Goal: Communication & Community: Share content

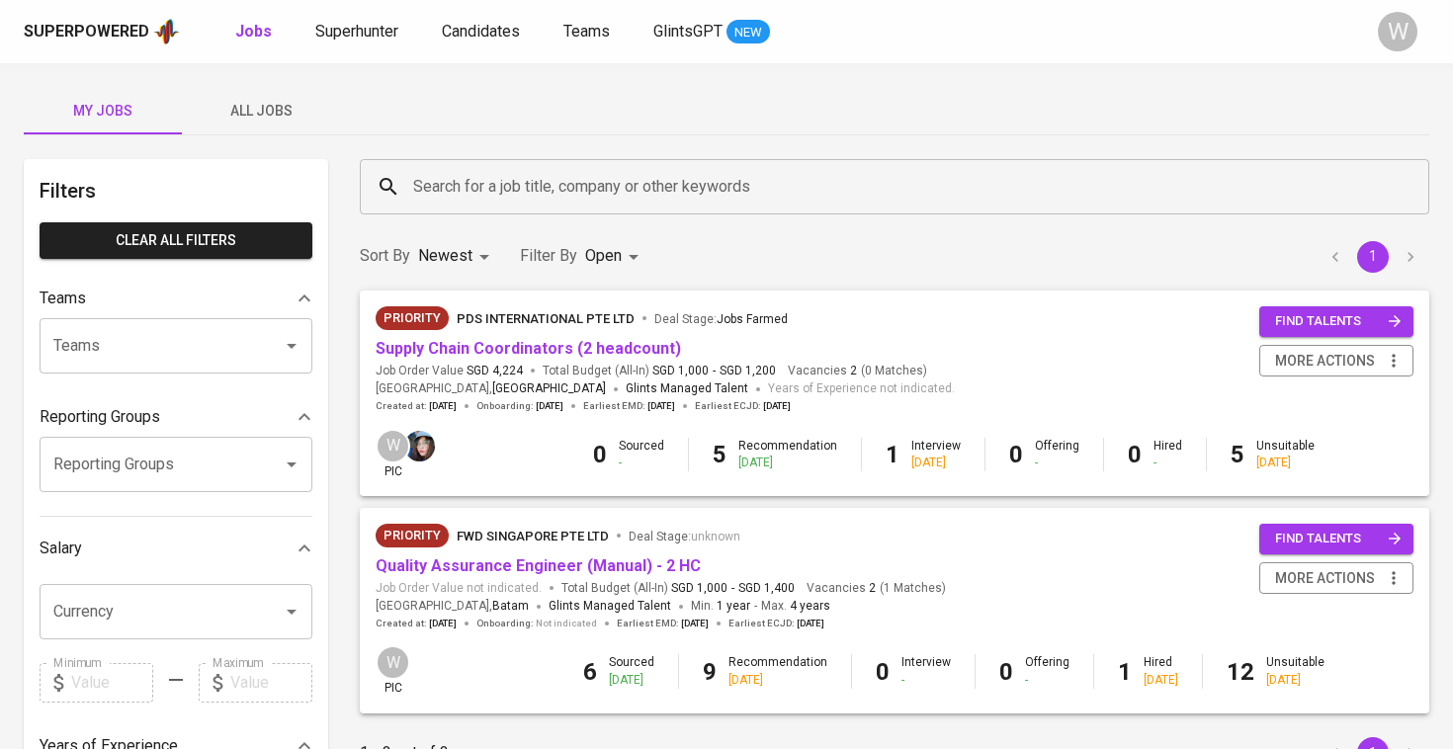
click at [341, 144] on div "My Jobs All Jobs Filters Clear All filters Teams Teams Teams Reporting Groups R…" at bounding box center [726, 680] width 1453 height 1234
click at [313, 156] on div "My Jobs All Jobs Filters Clear All filters Teams Teams Teams Reporting Groups R…" at bounding box center [726, 680] width 1453 height 1234
click at [306, 139] on div "My Jobs All Jobs Filters Clear All filters Teams Teams Teams Reporting Groups R…" at bounding box center [726, 680] width 1453 height 1234
click at [299, 129] on button "All Jobs" at bounding box center [261, 110] width 158 height 47
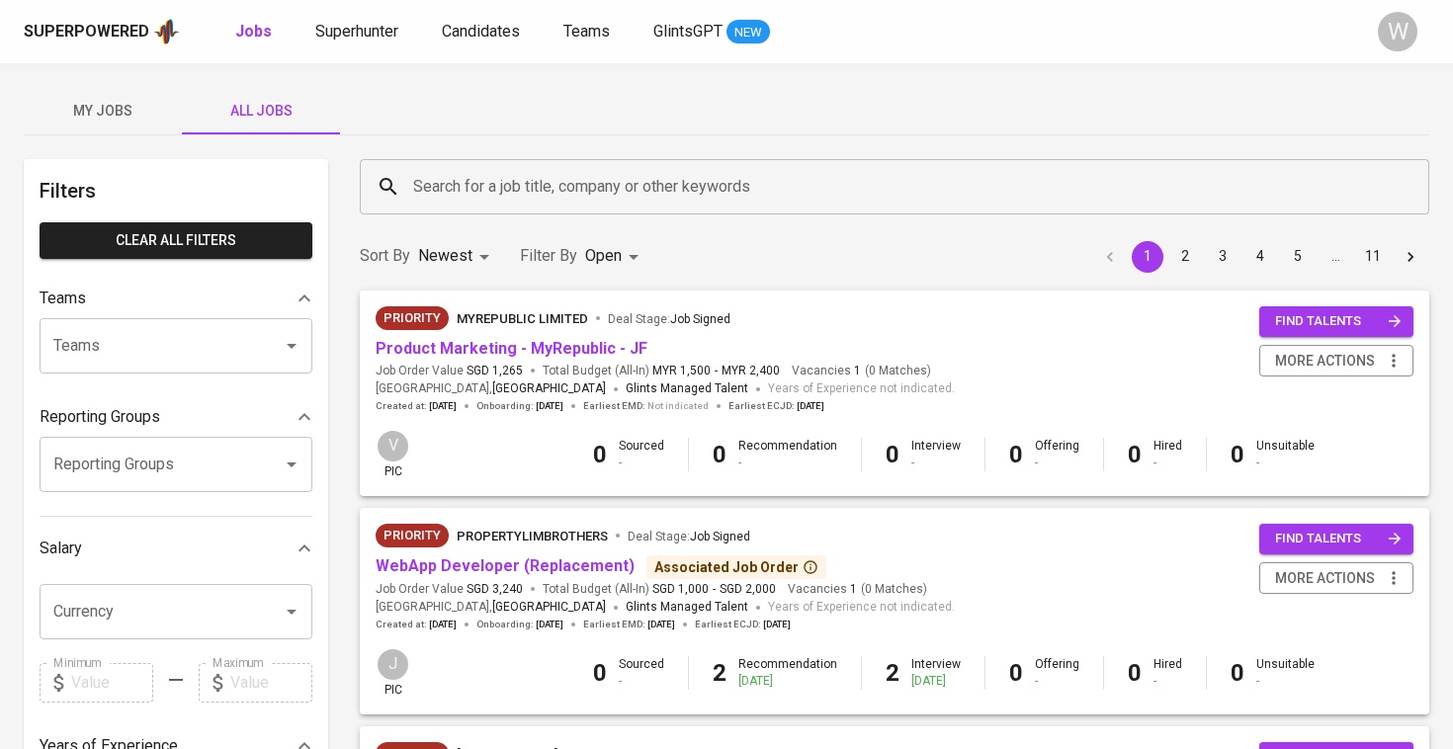
click at [454, 177] on input "Search for a job title, company or other keywords" at bounding box center [899, 187] width 982 height 38
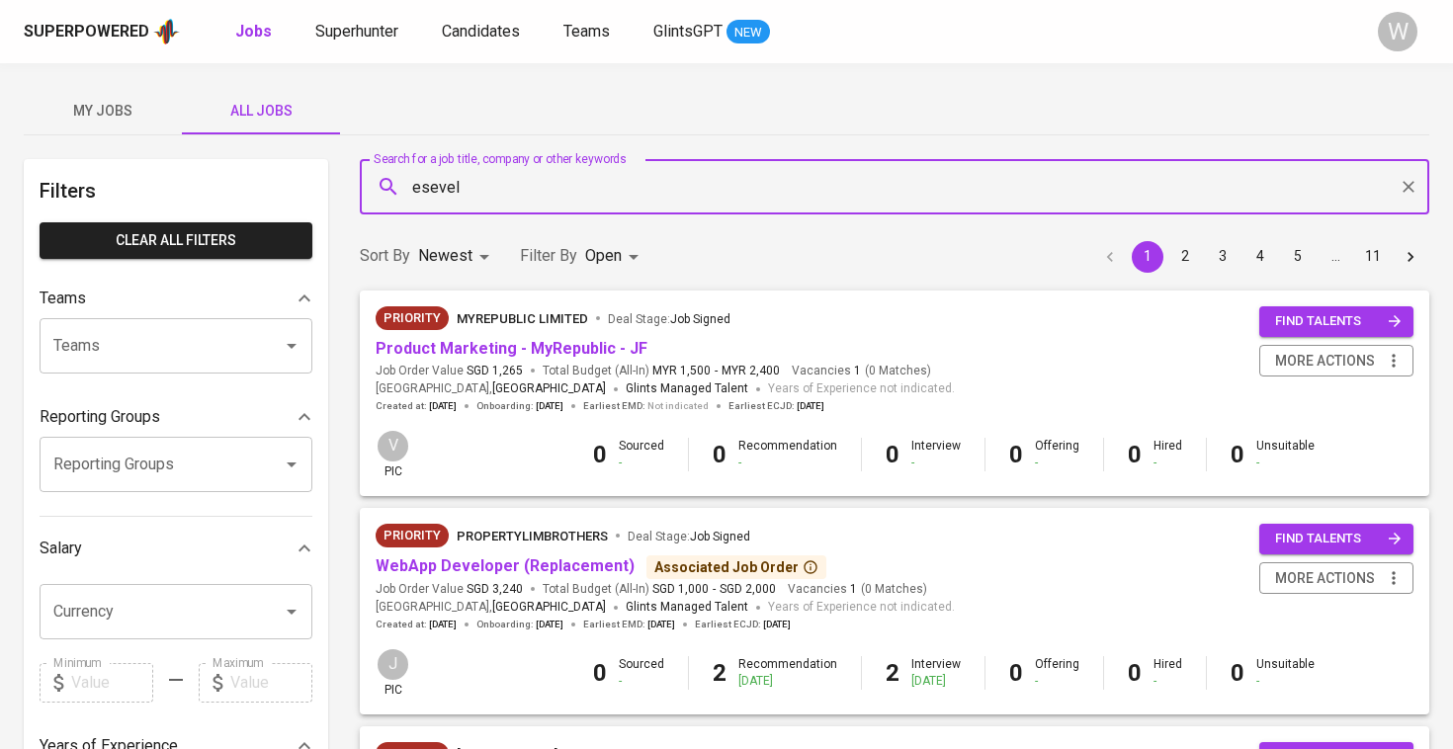
type input "esevel"
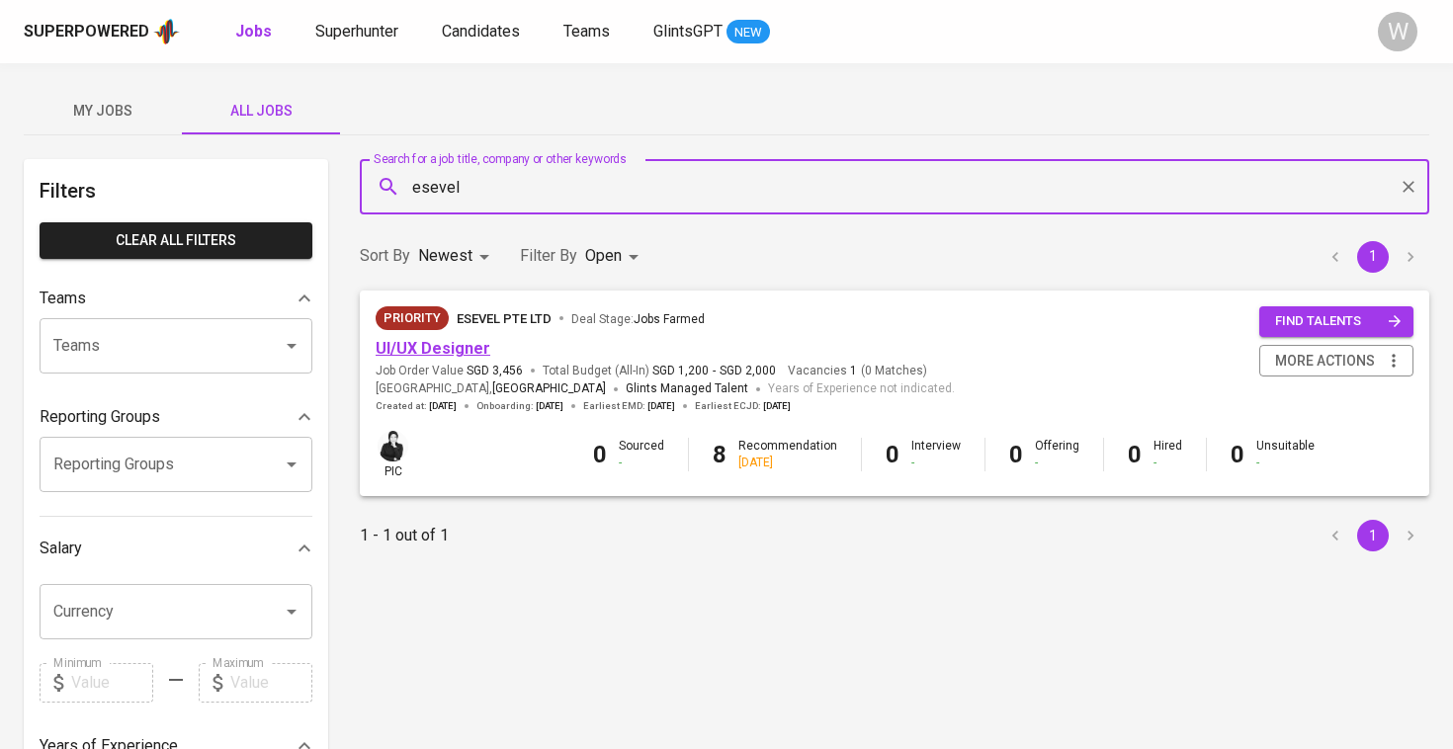
click at [444, 347] on link "UI/UX Designer" at bounding box center [433, 348] width 115 height 19
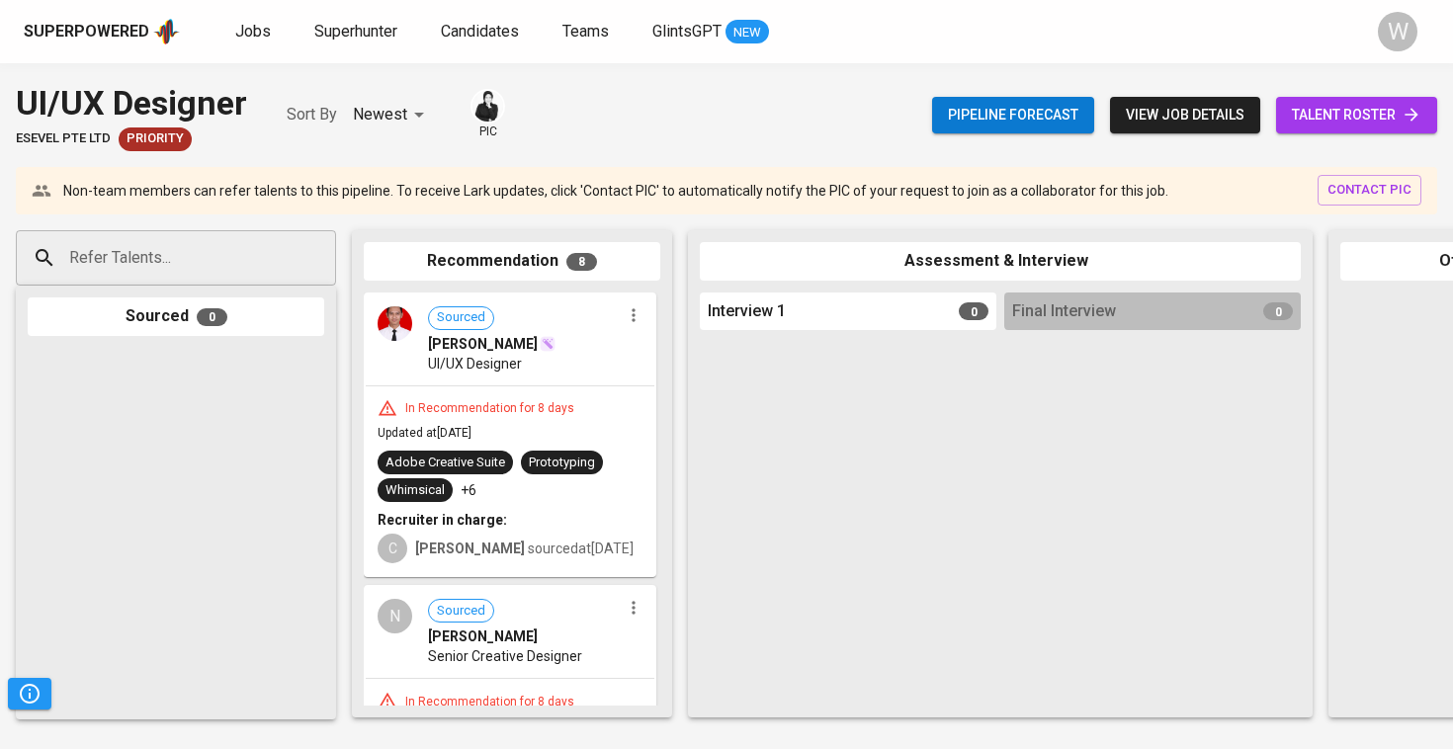
click at [1368, 128] on link "talent roster" at bounding box center [1356, 115] width 161 height 37
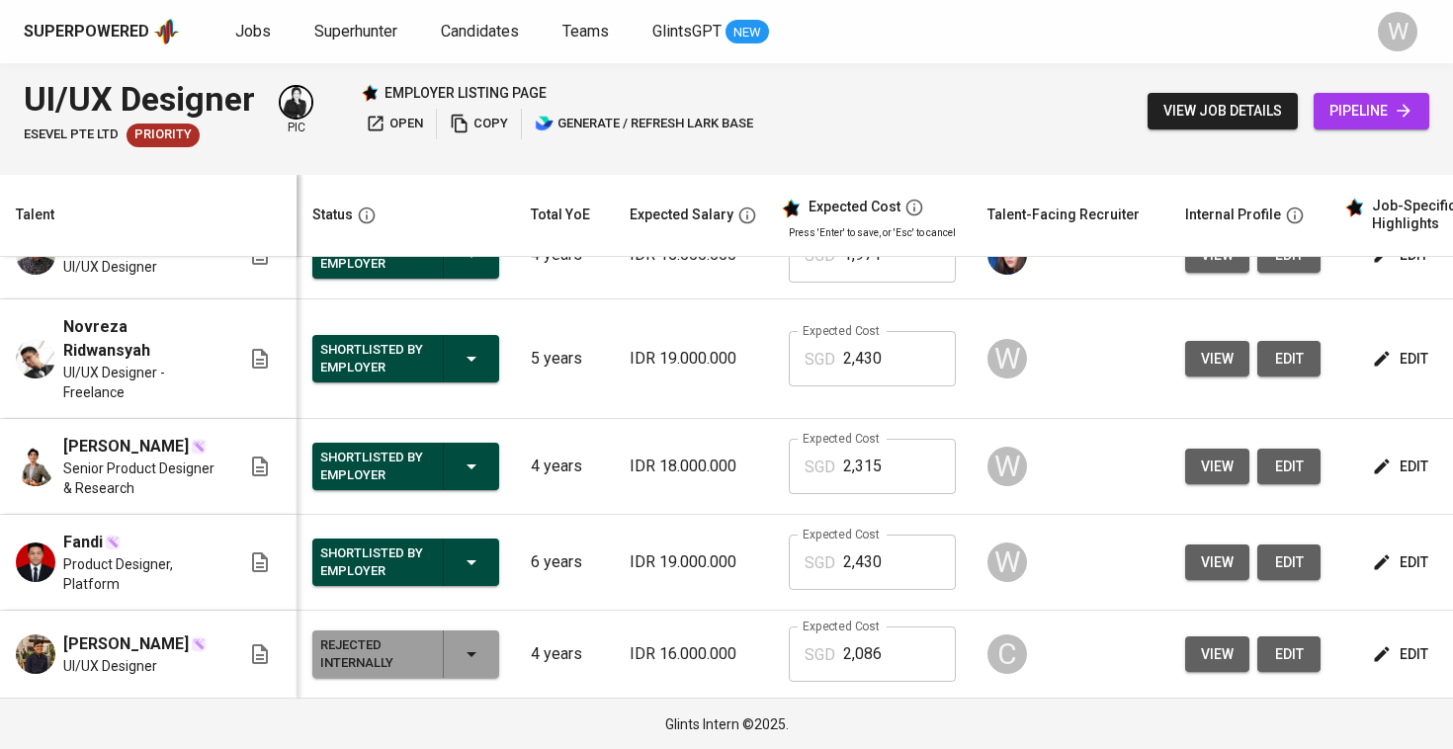
click at [1220, 550] on span "view" at bounding box center [1217, 562] width 33 height 25
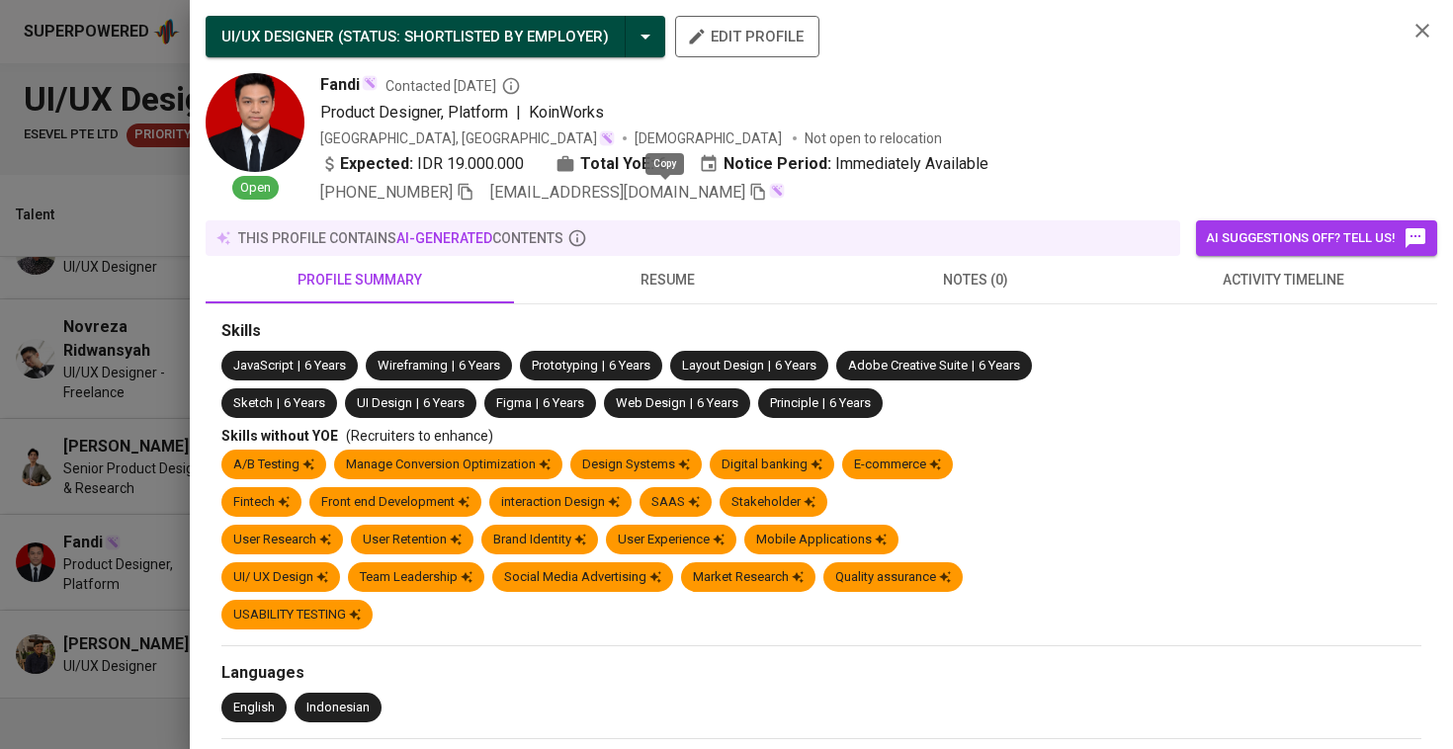
click at [749, 197] on icon "button" at bounding box center [758, 192] width 18 height 18
click at [11, 250] on div at bounding box center [726, 374] width 1453 height 749
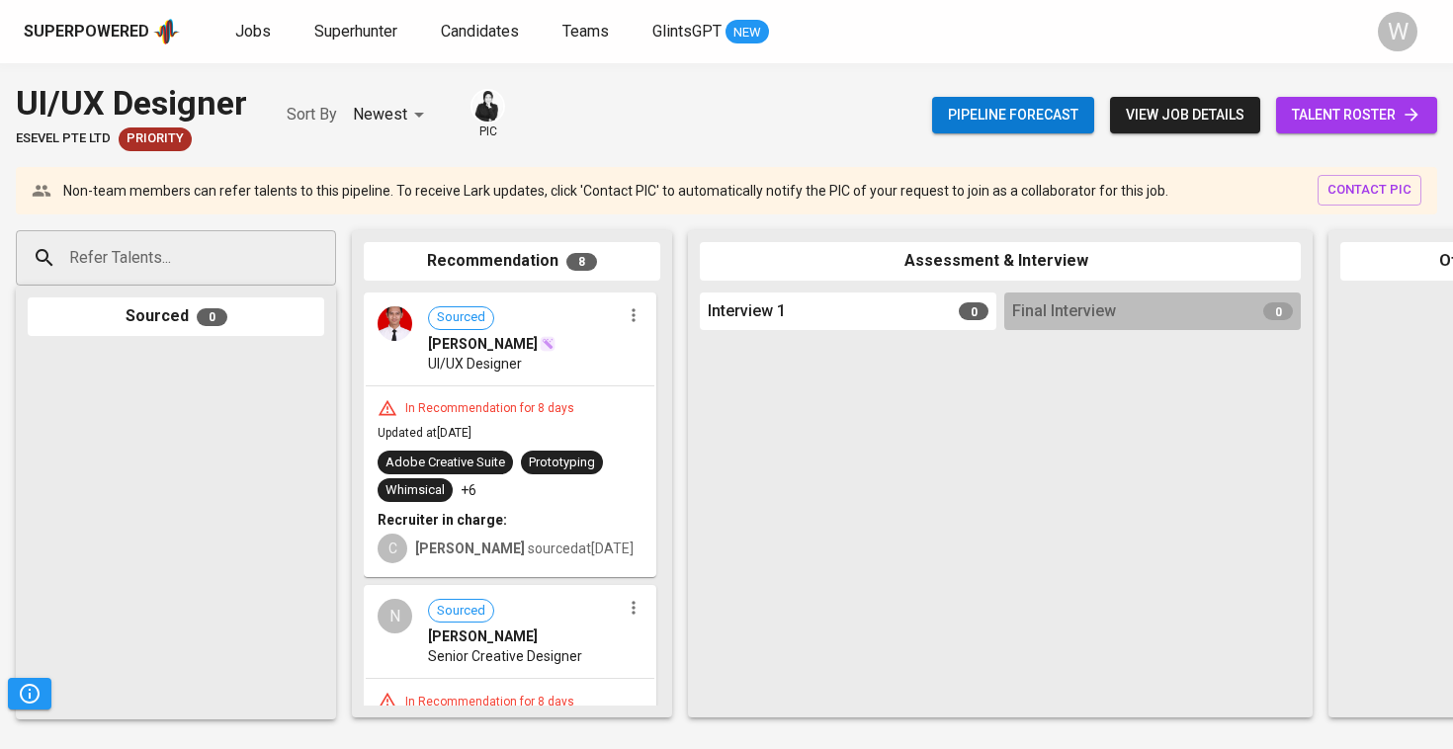
click at [223, 244] on input "Refer Talents..." at bounding box center [168, 258] width 208 height 38
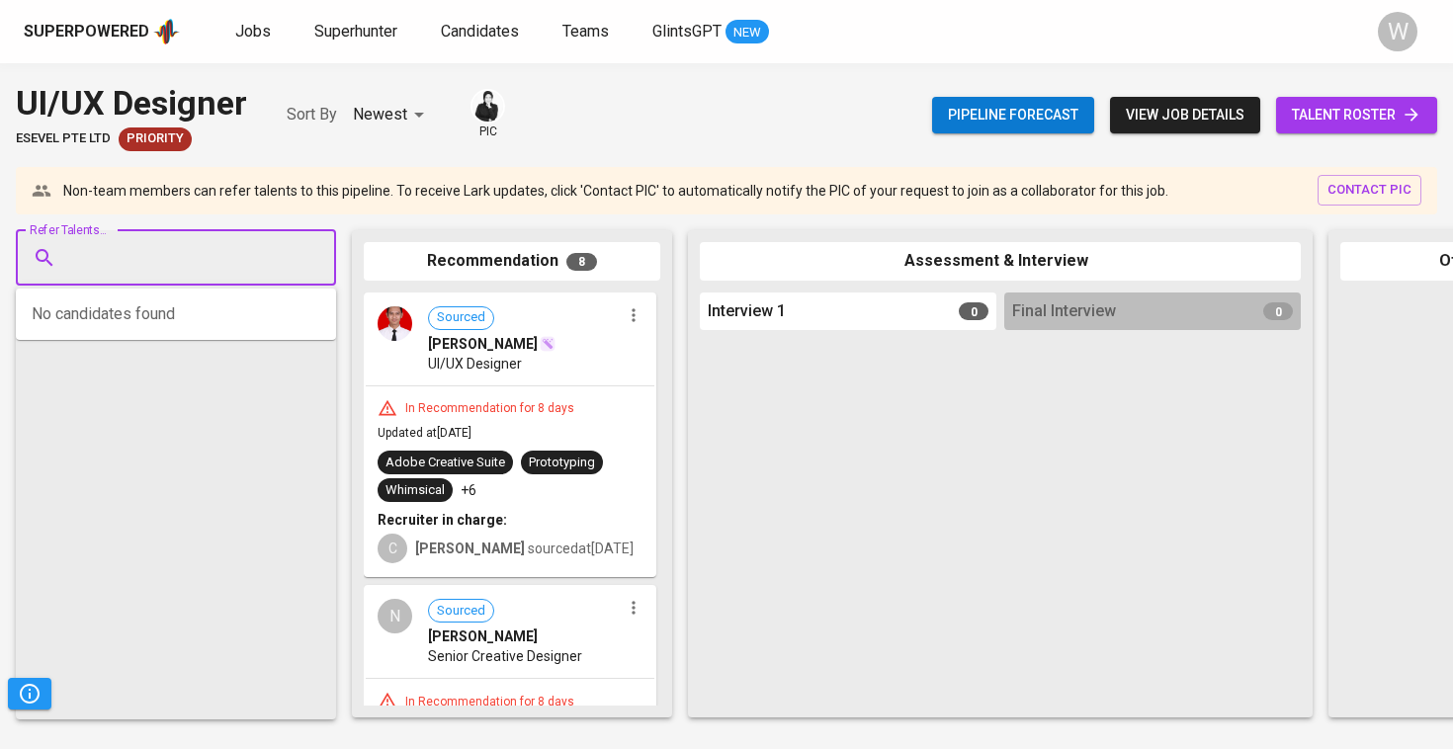
paste input "[EMAIL_ADDRESS][DOMAIN_NAME]"
type input "[EMAIL_ADDRESS][DOMAIN_NAME]"
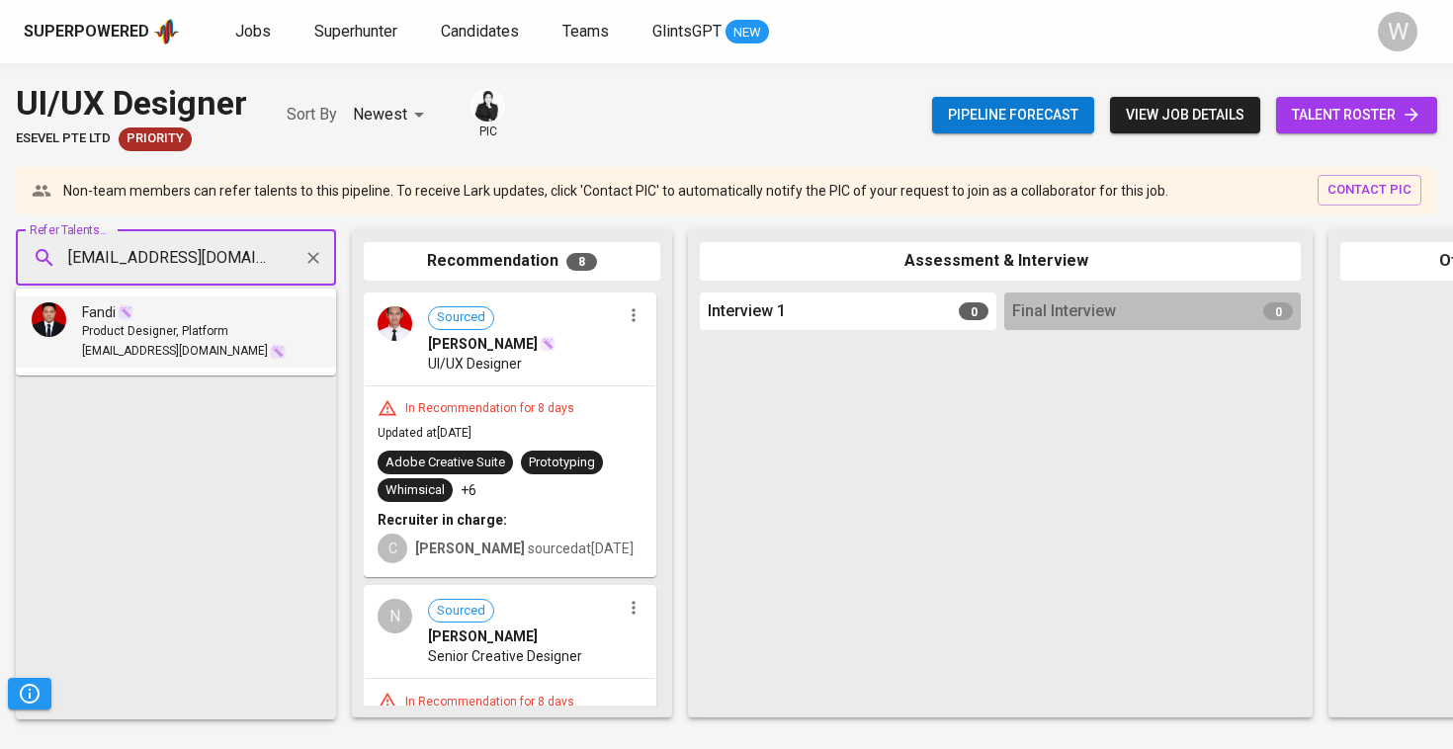
click at [222, 330] on span "Product Designer, Platform" at bounding box center [155, 332] width 146 height 20
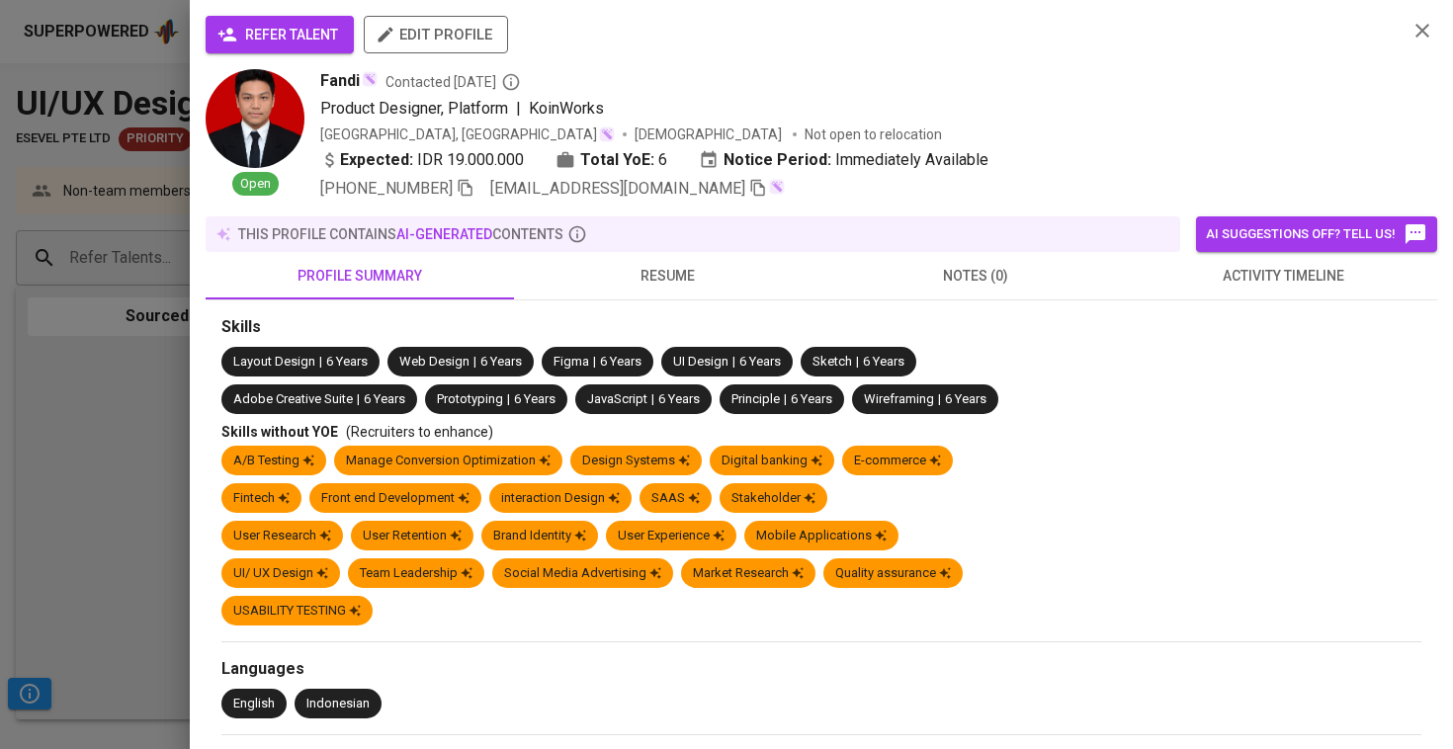
click at [313, 41] on span "refer talent" at bounding box center [279, 35] width 117 height 25
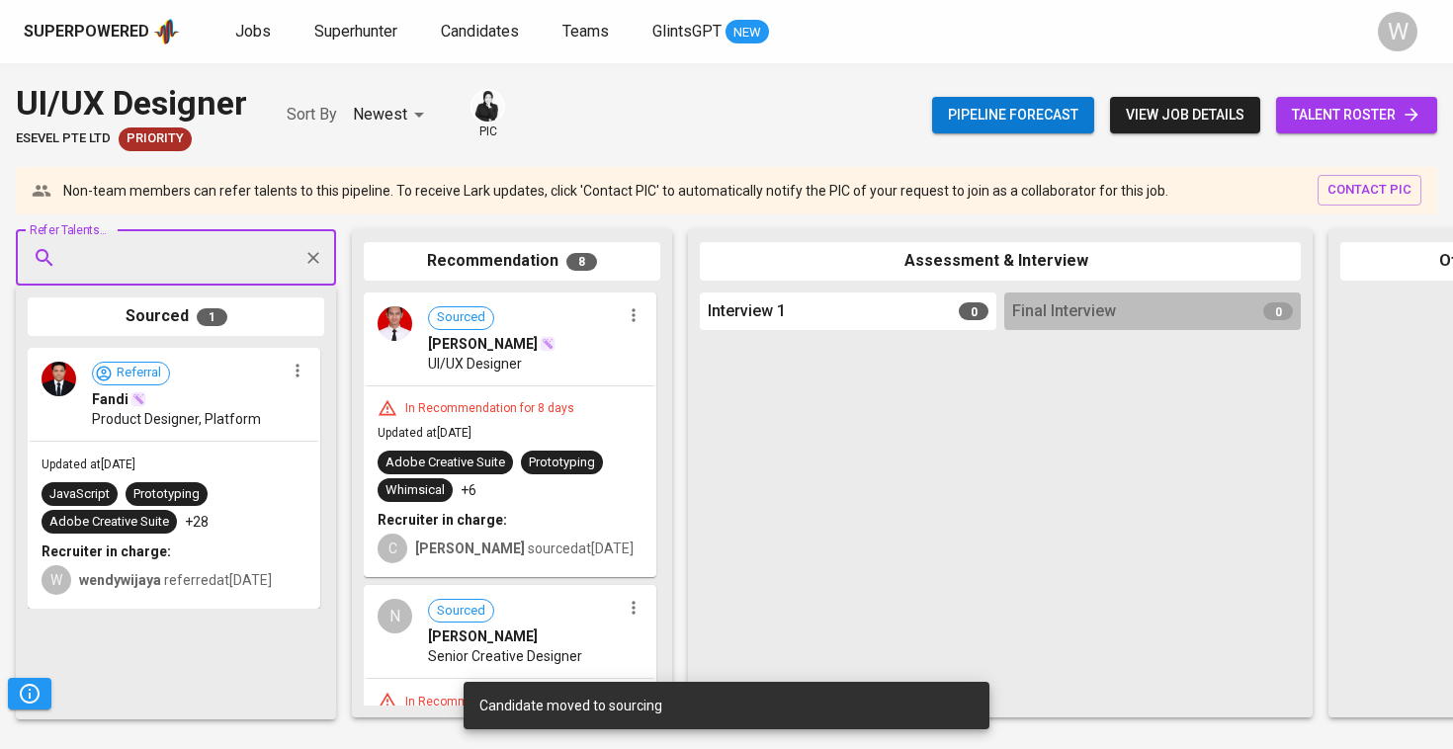
click at [1327, 114] on span "talent roster" at bounding box center [1356, 115] width 129 height 25
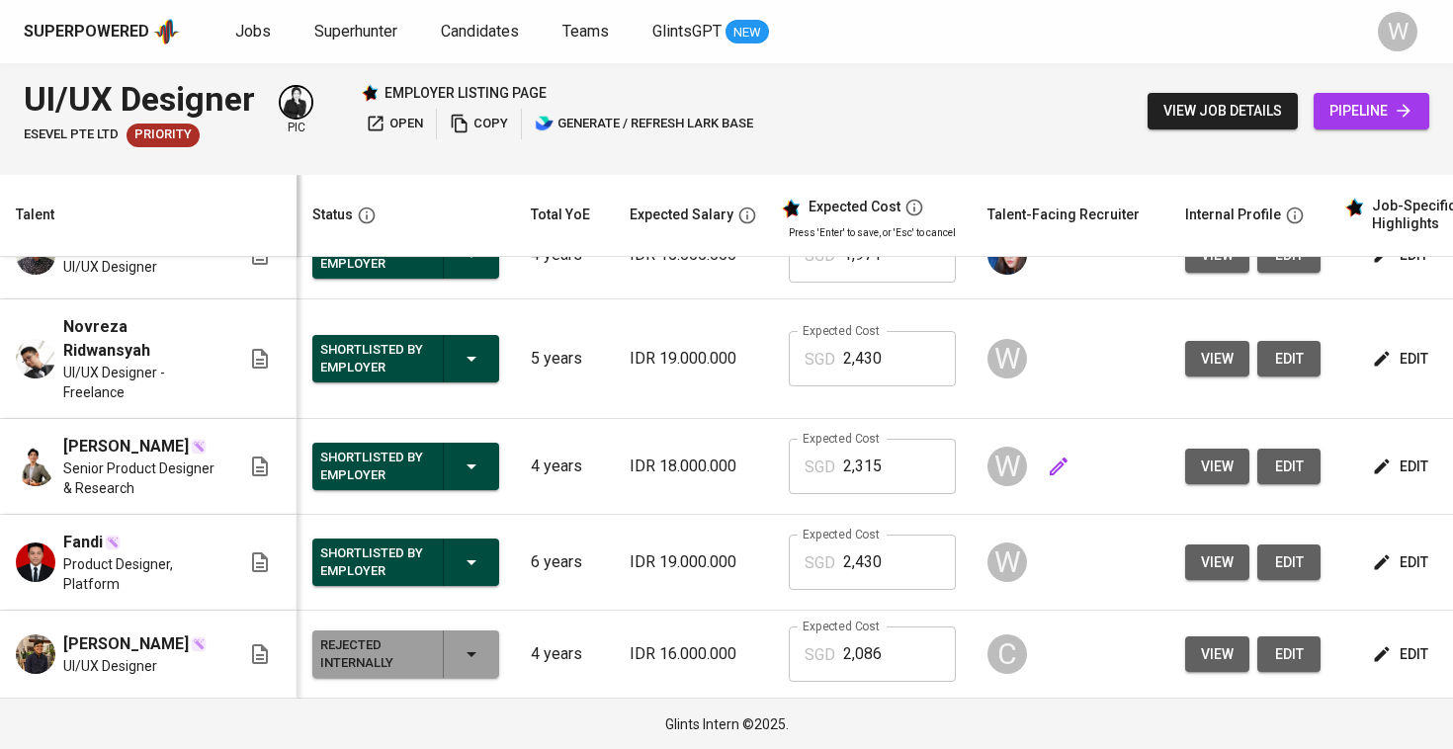
scroll to position [896, 0]
click at [1213, 455] on span "view" at bounding box center [1217, 467] width 33 height 25
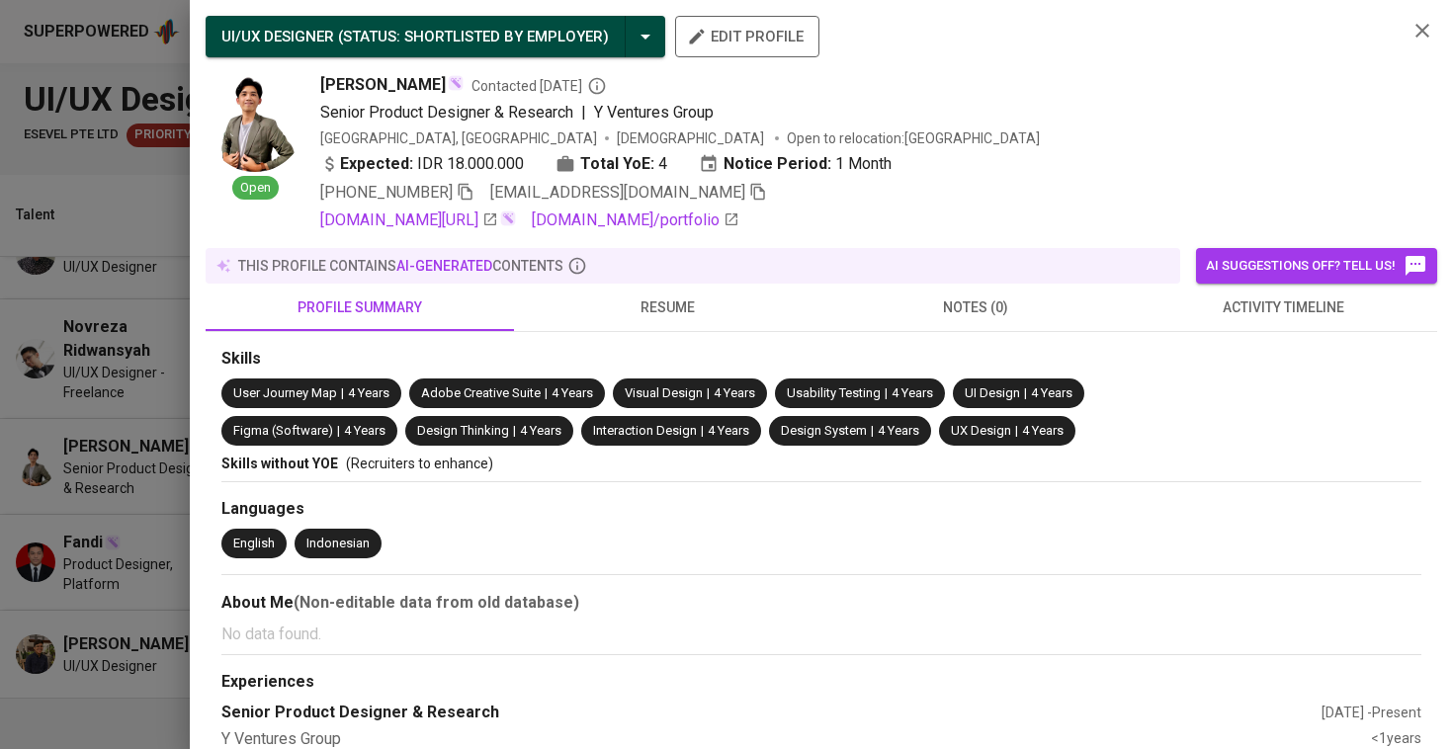
click at [749, 189] on icon "button" at bounding box center [758, 192] width 18 height 18
click at [137, 282] on div at bounding box center [726, 374] width 1453 height 749
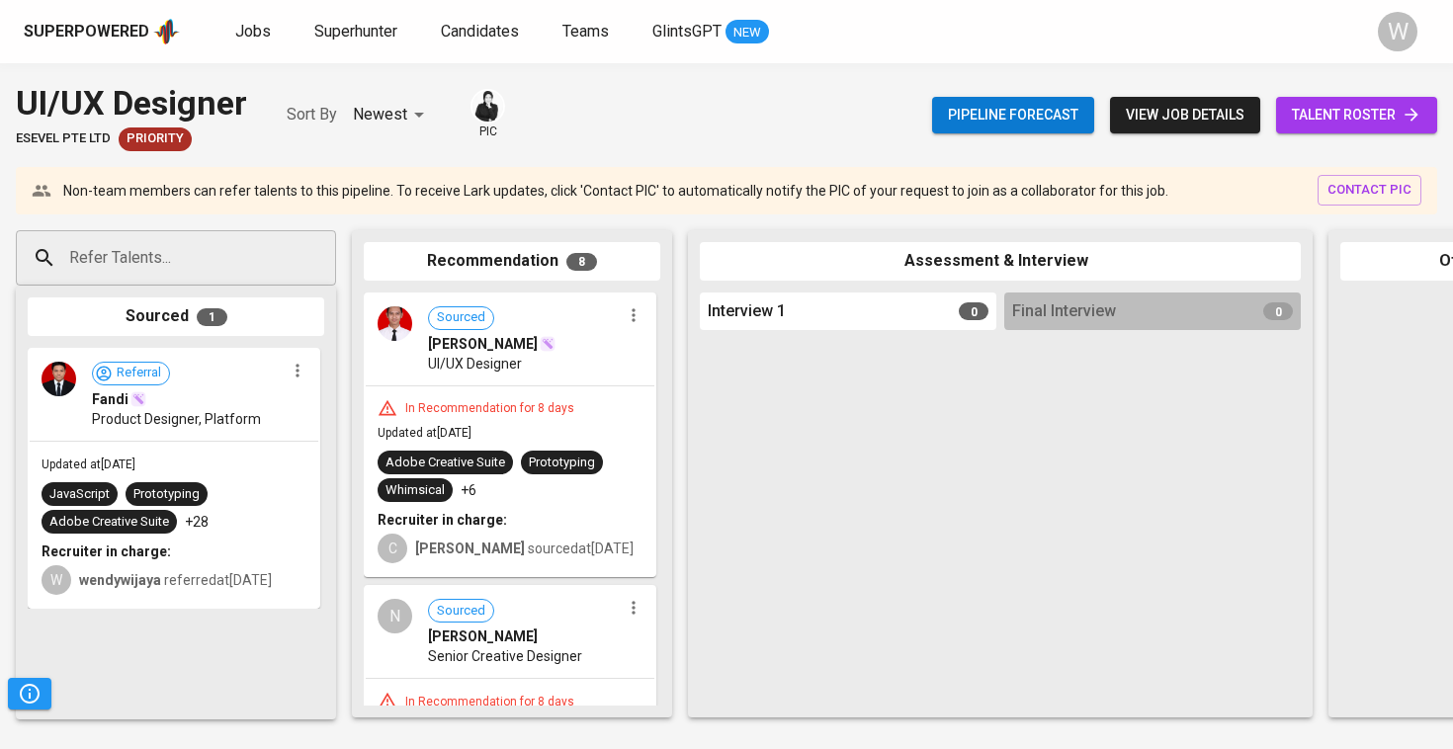
click at [196, 210] on div "Non-team members can refer talents to this pipeline. To receive Lark updates, c…" at bounding box center [726, 190] width 1421 height 47
click at [184, 249] on input "Refer Talents..." at bounding box center [168, 258] width 208 height 38
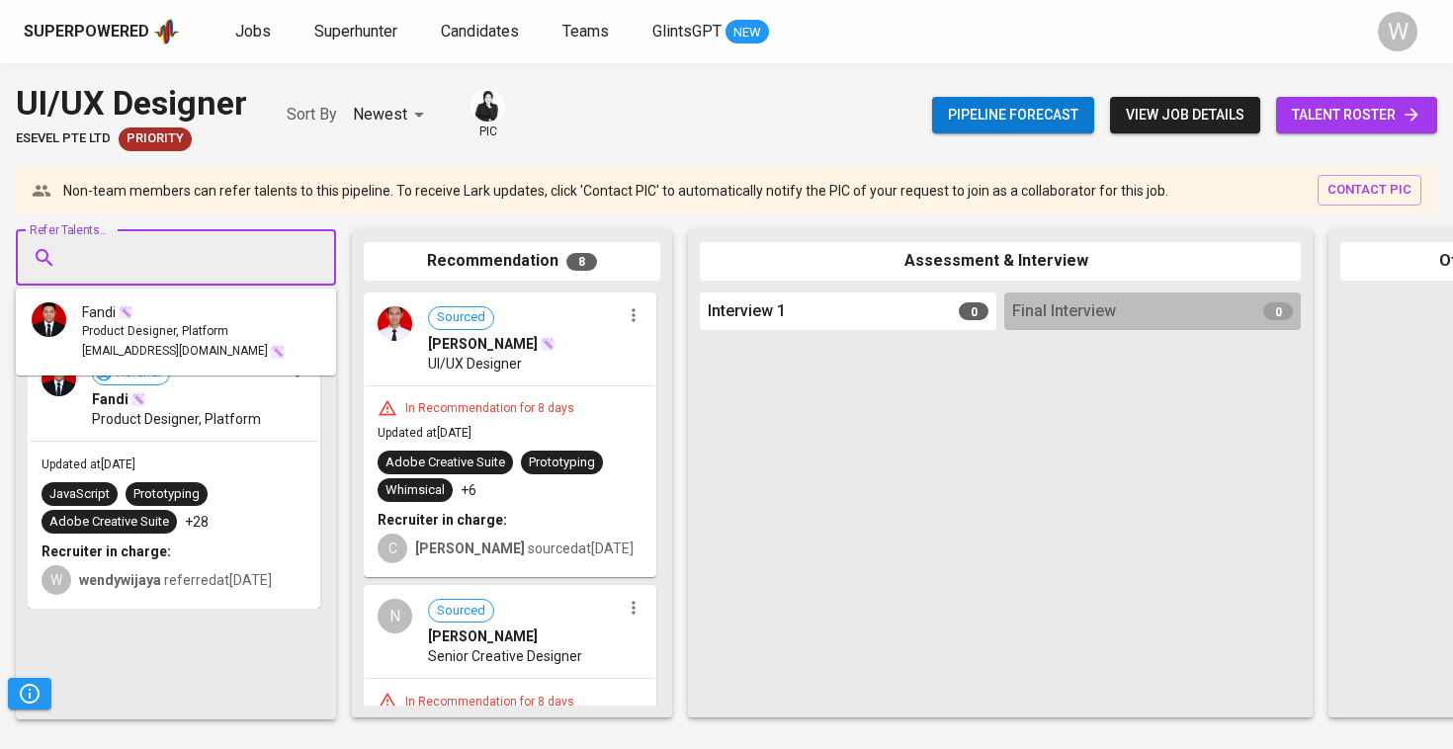
paste input "[EMAIL_ADDRESS][DOMAIN_NAME]"
type input "[EMAIL_ADDRESS][DOMAIN_NAME]"
click at [192, 319] on img at bounding box center [200, 312] width 16 height 16
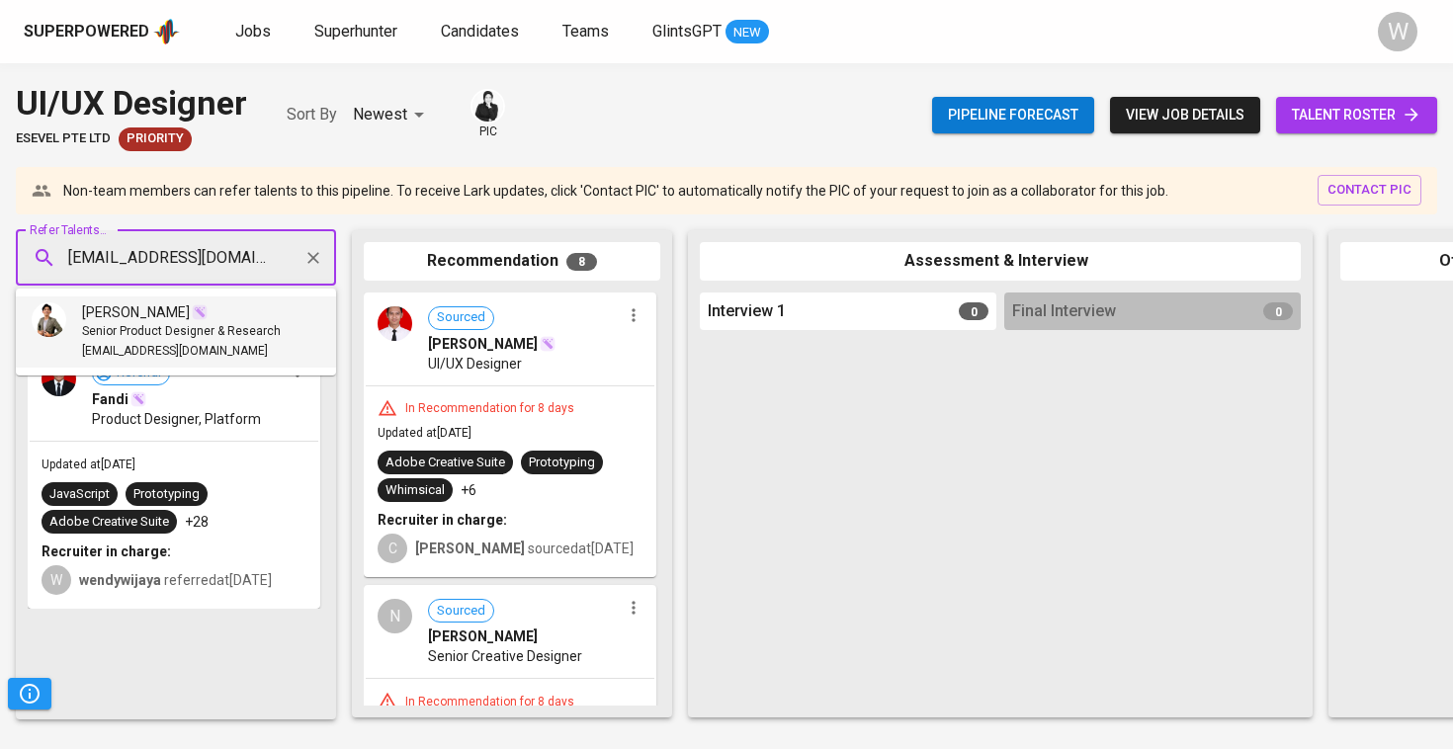
click at [144, 310] on span "[PERSON_NAME]" at bounding box center [136, 312] width 108 height 20
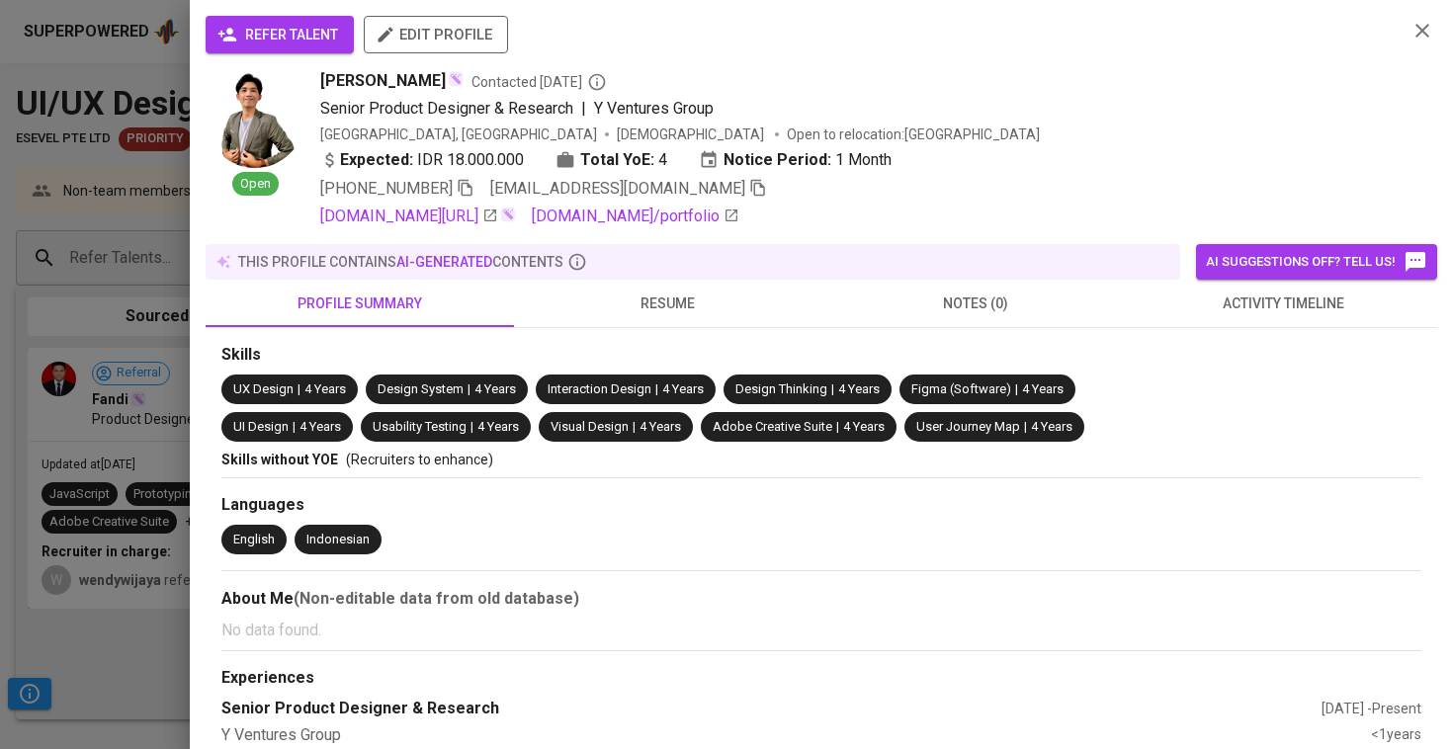
click at [264, 25] on span "refer talent" at bounding box center [279, 35] width 117 height 25
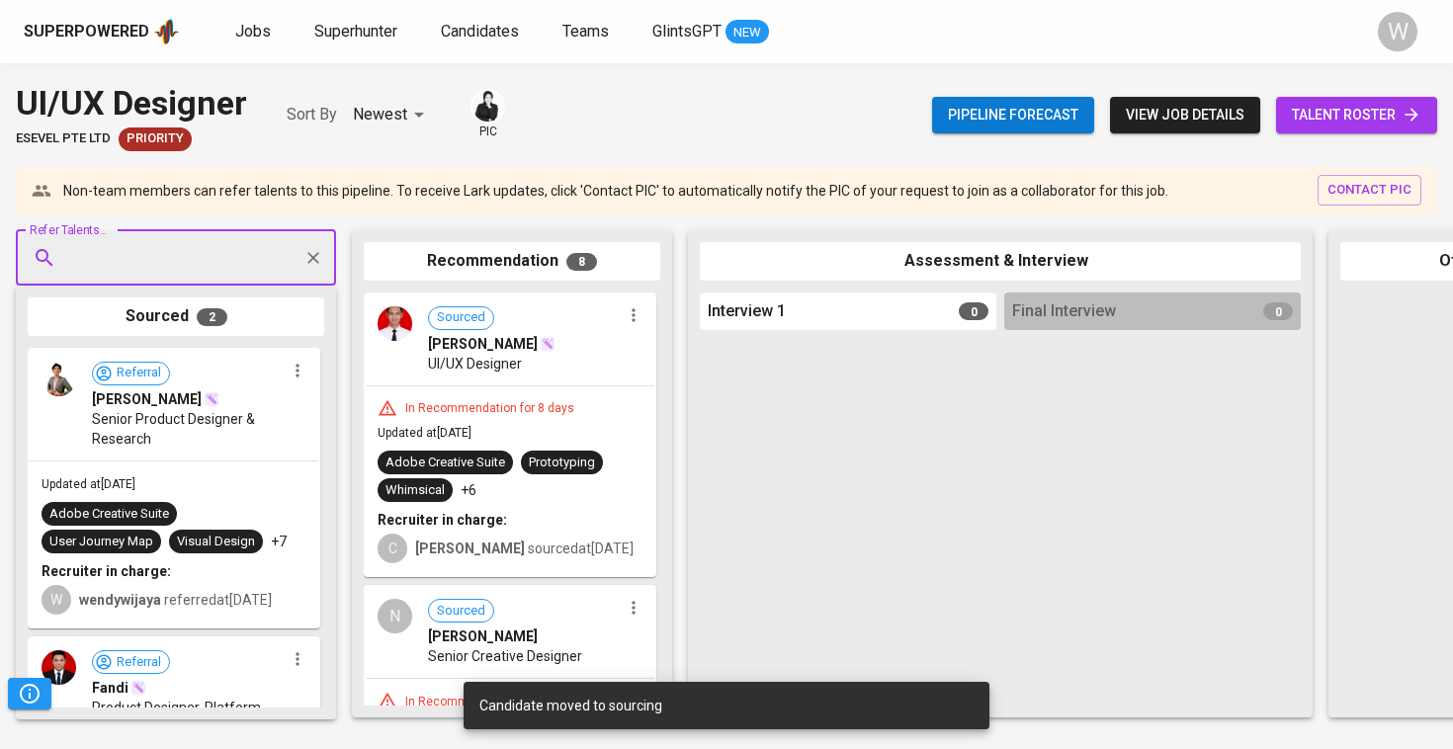
click at [1356, 124] on span "talent roster" at bounding box center [1356, 115] width 129 height 25
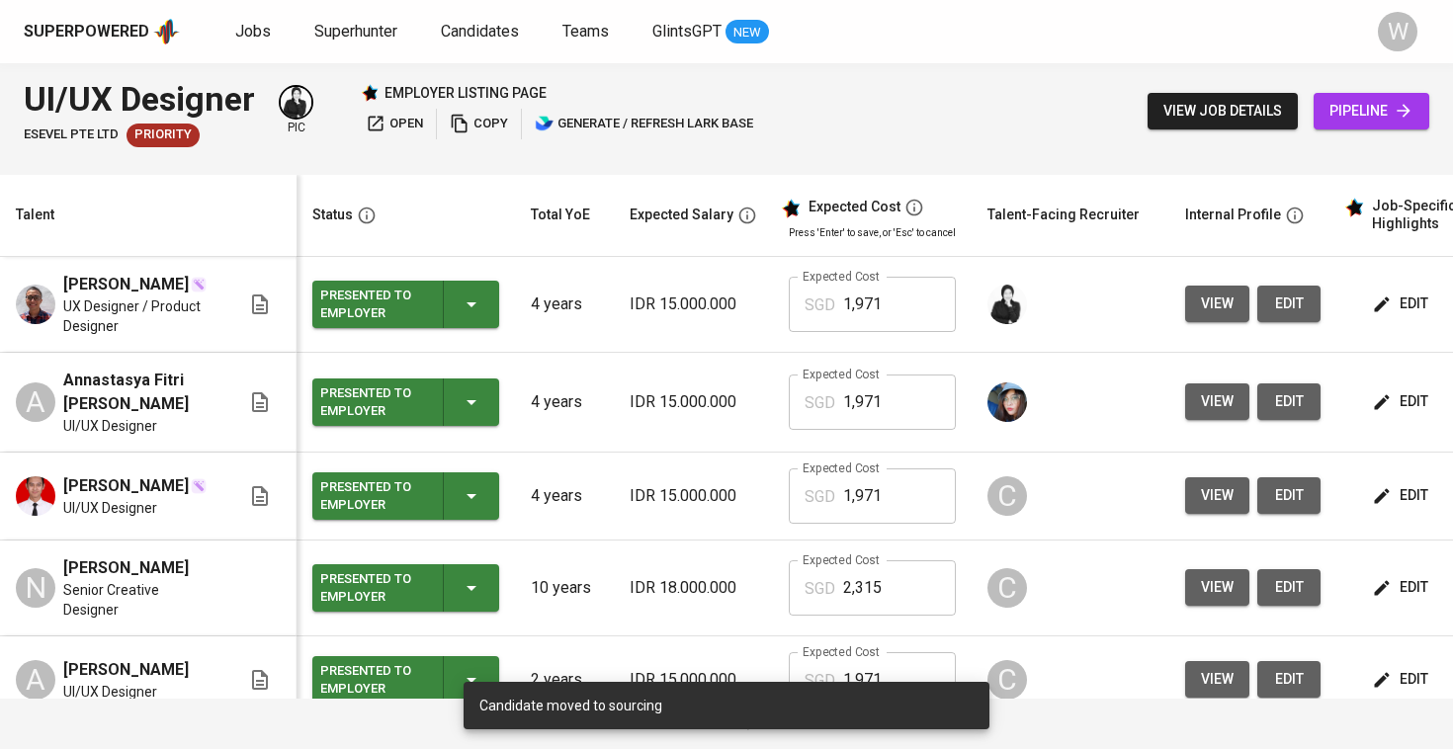
scroll to position [239, 0]
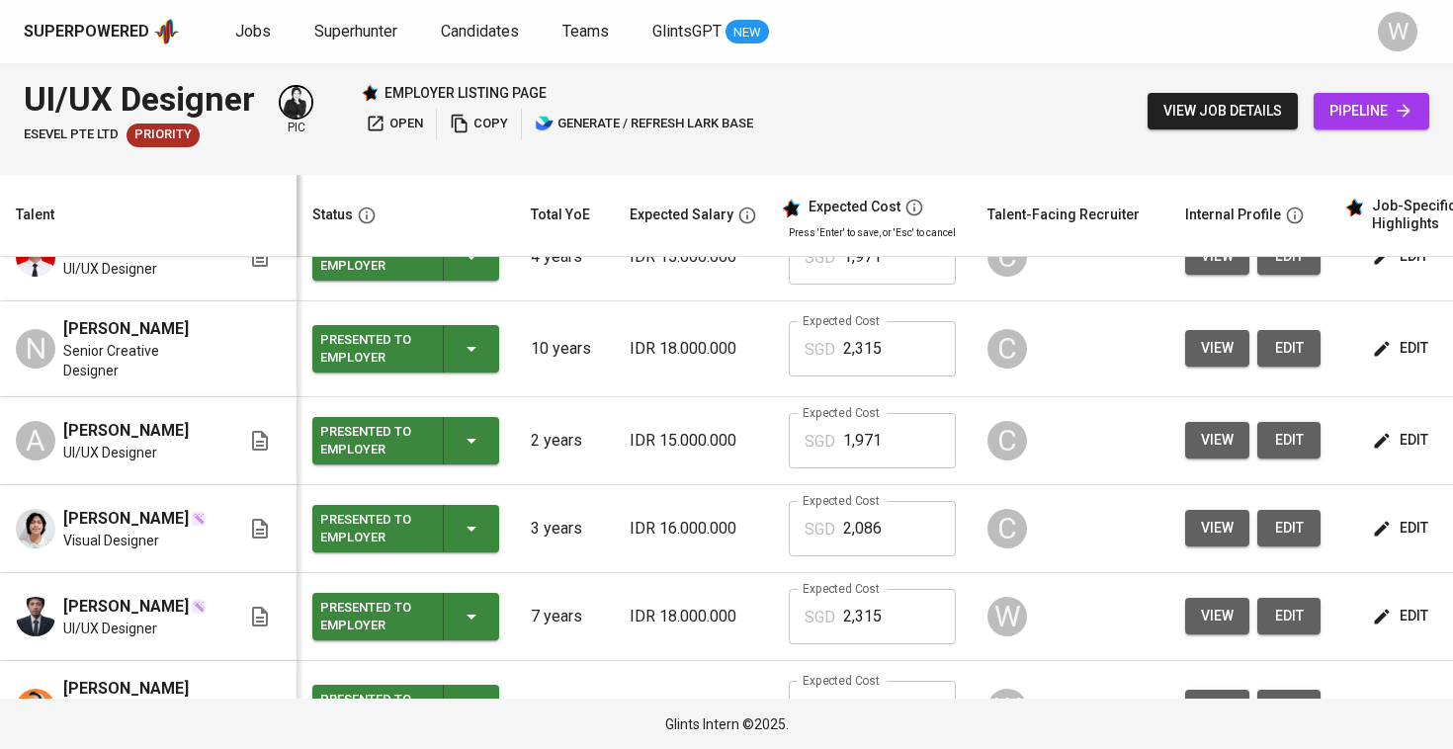
click at [1188, 622] on button "view" at bounding box center [1217, 616] width 64 height 37
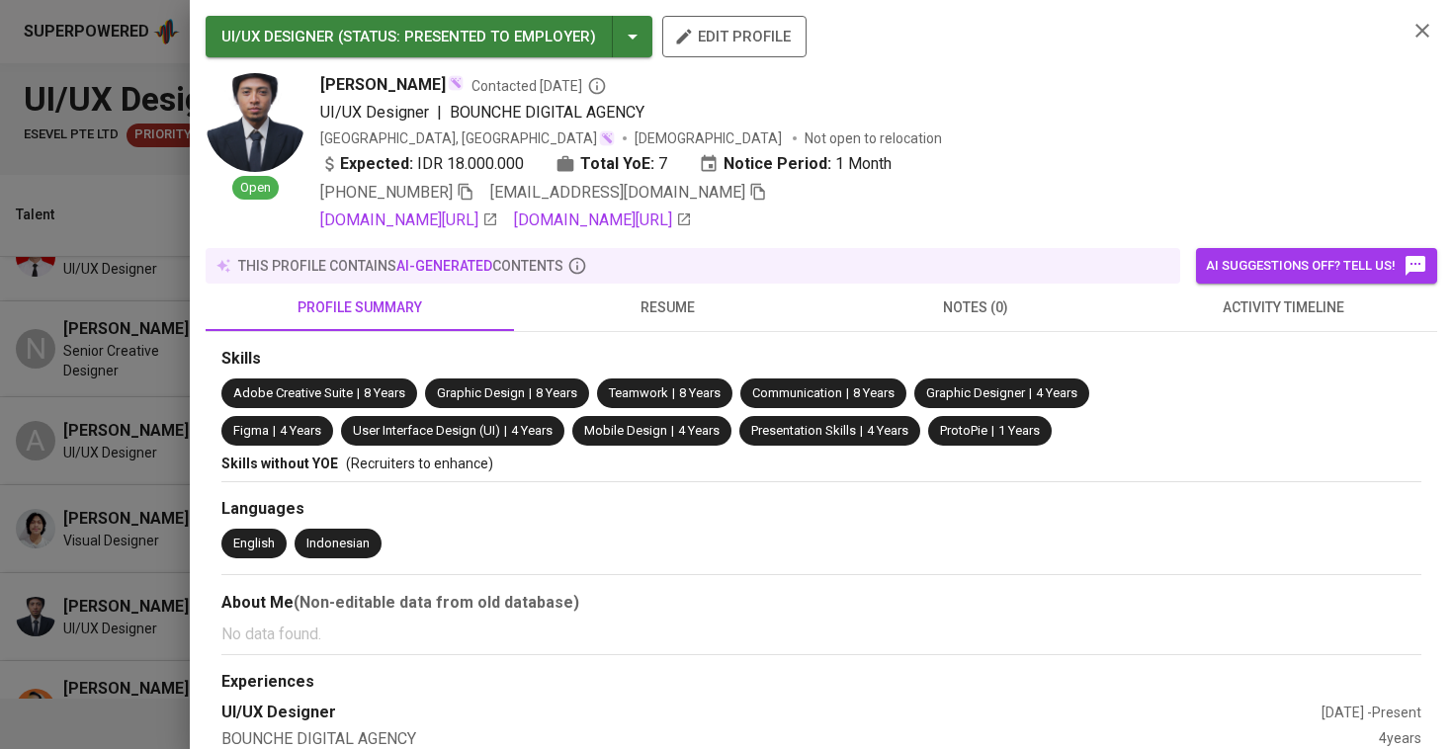
click at [749, 183] on icon "button" at bounding box center [758, 192] width 18 height 18
click at [109, 227] on div at bounding box center [726, 374] width 1453 height 749
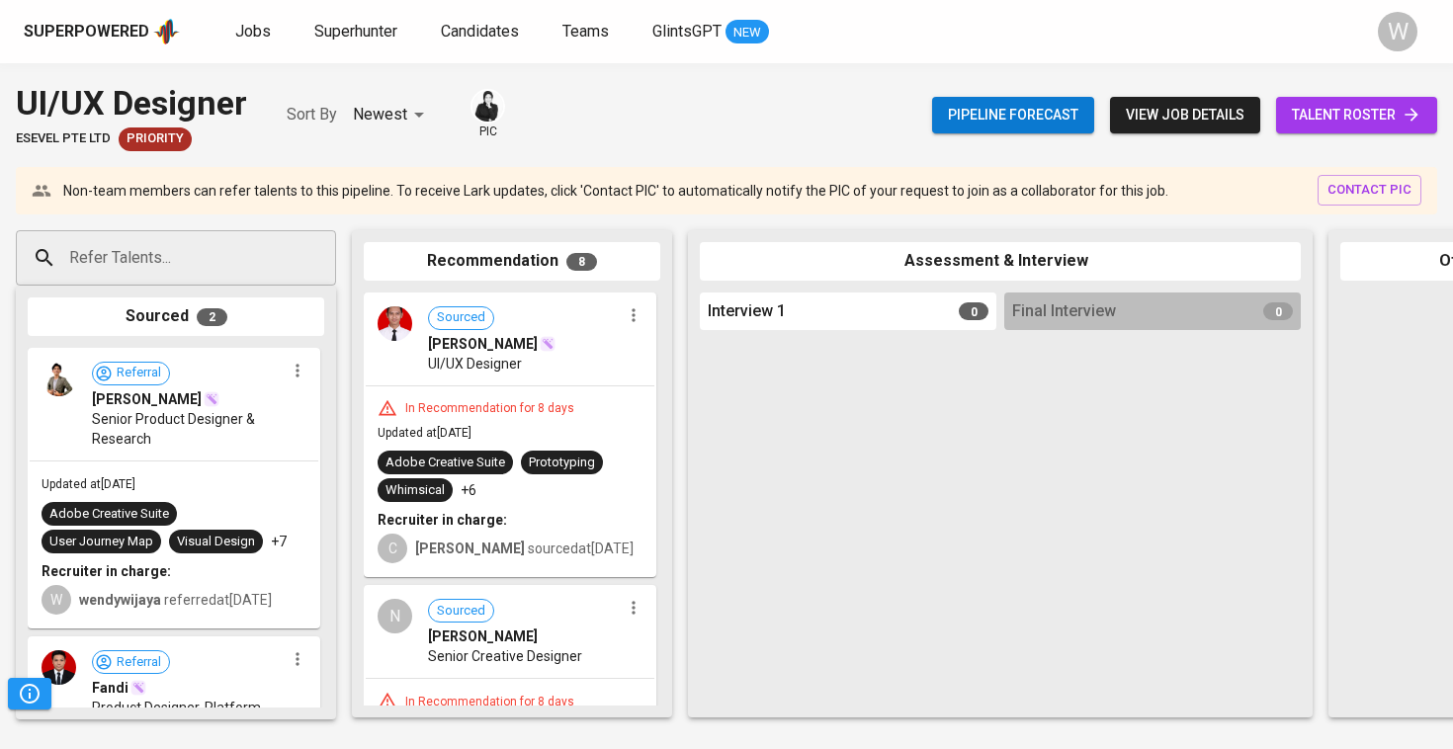
click at [200, 249] on input "Refer Talents..." at bounding box center [168, 258] width 208 height 38
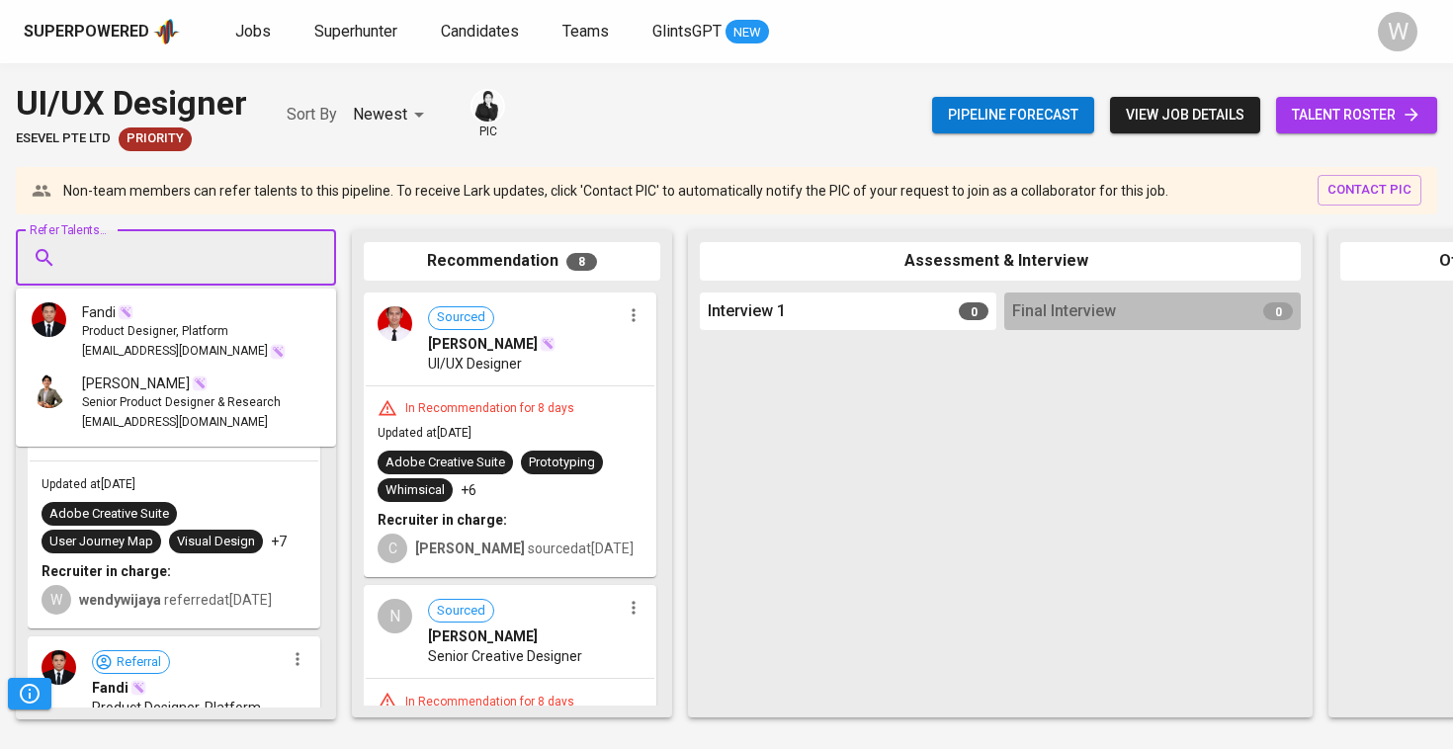
paste input "[EMAIL_ADDRESS][DOMAIN_NAME]"
type input "[EMAIL_ADDRESS][DOMAIN_NAME]"
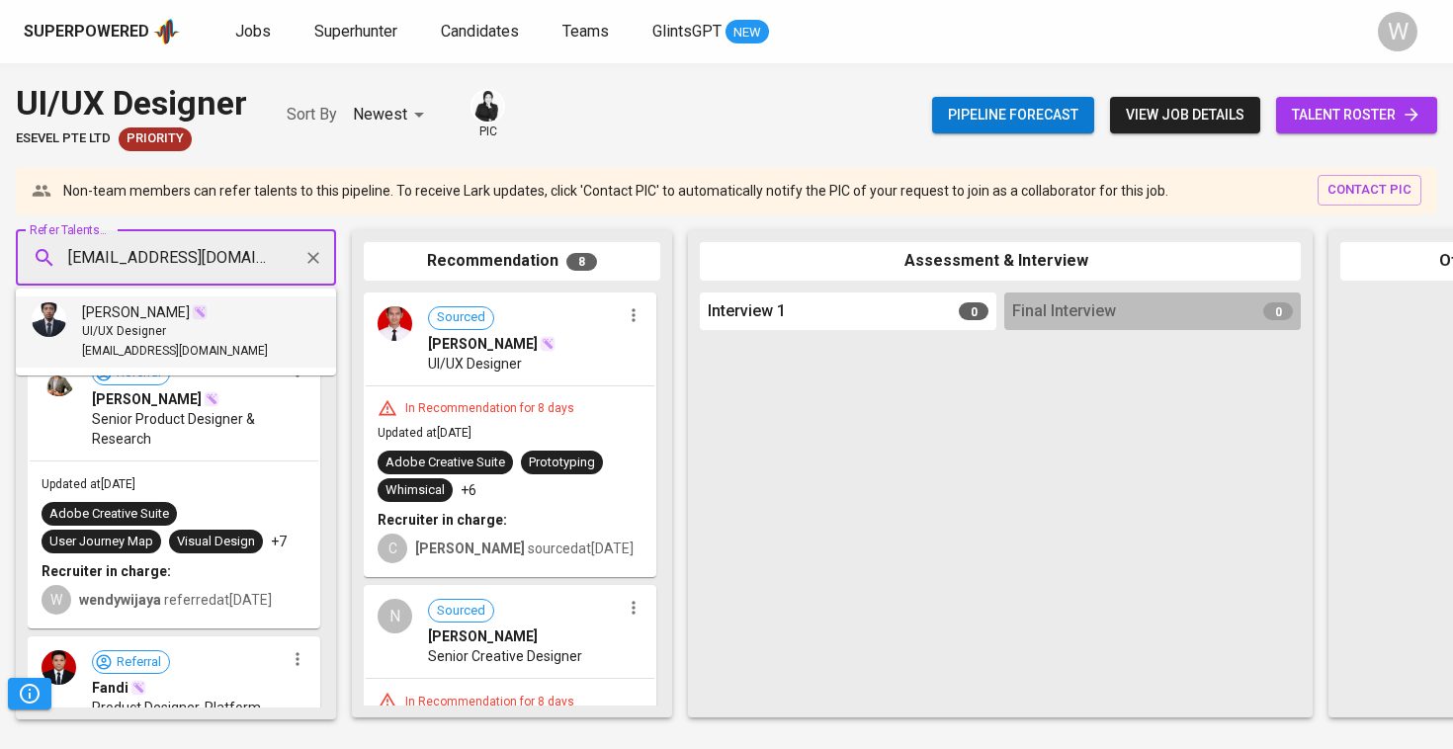
click at [164, 300] on li "[PERSON_NAME] UI/UX Designer [EMAIL_ADDRESS][DOMAIN_NAME]" at bounding box center [176, 331] width 320 height 71
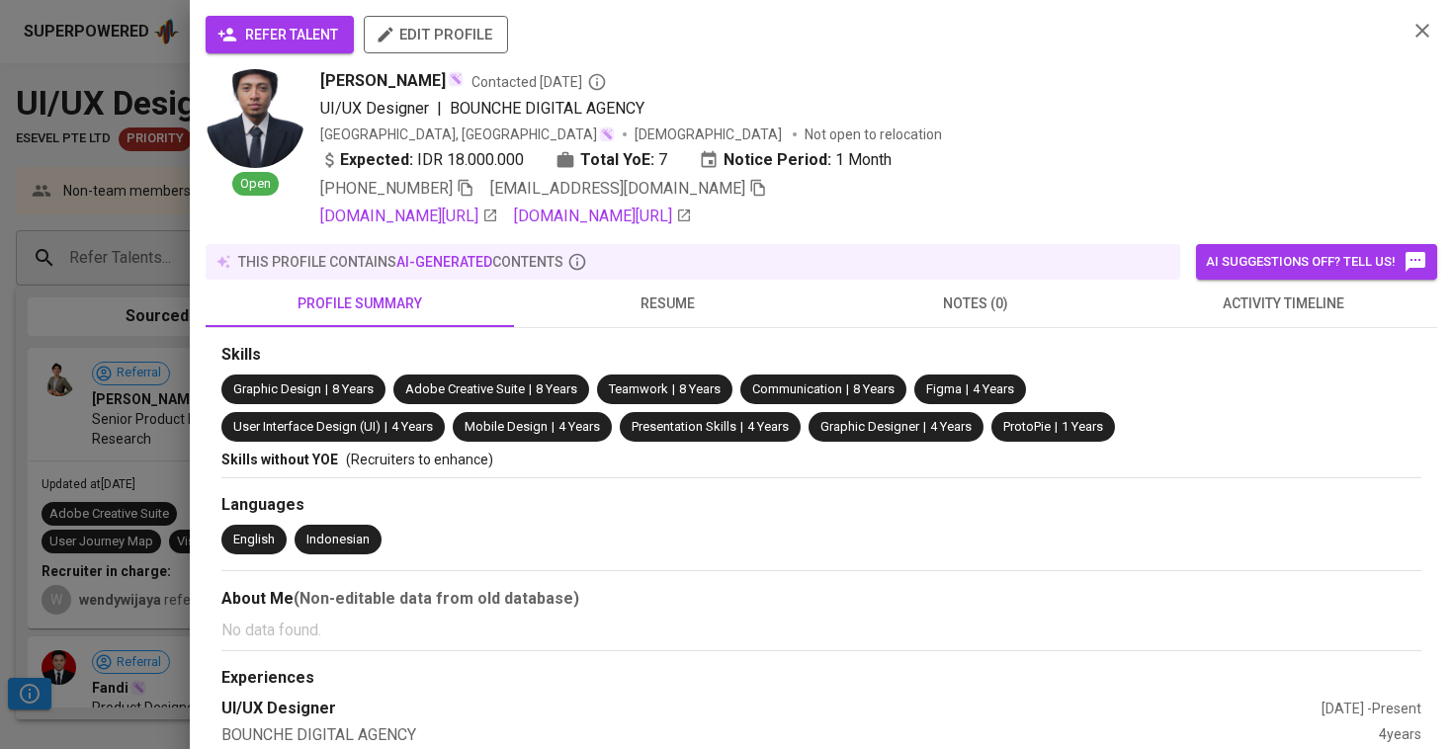
click at [286, 31] on span "refer talent" at bounding box center [279, 35] width 117 height 25
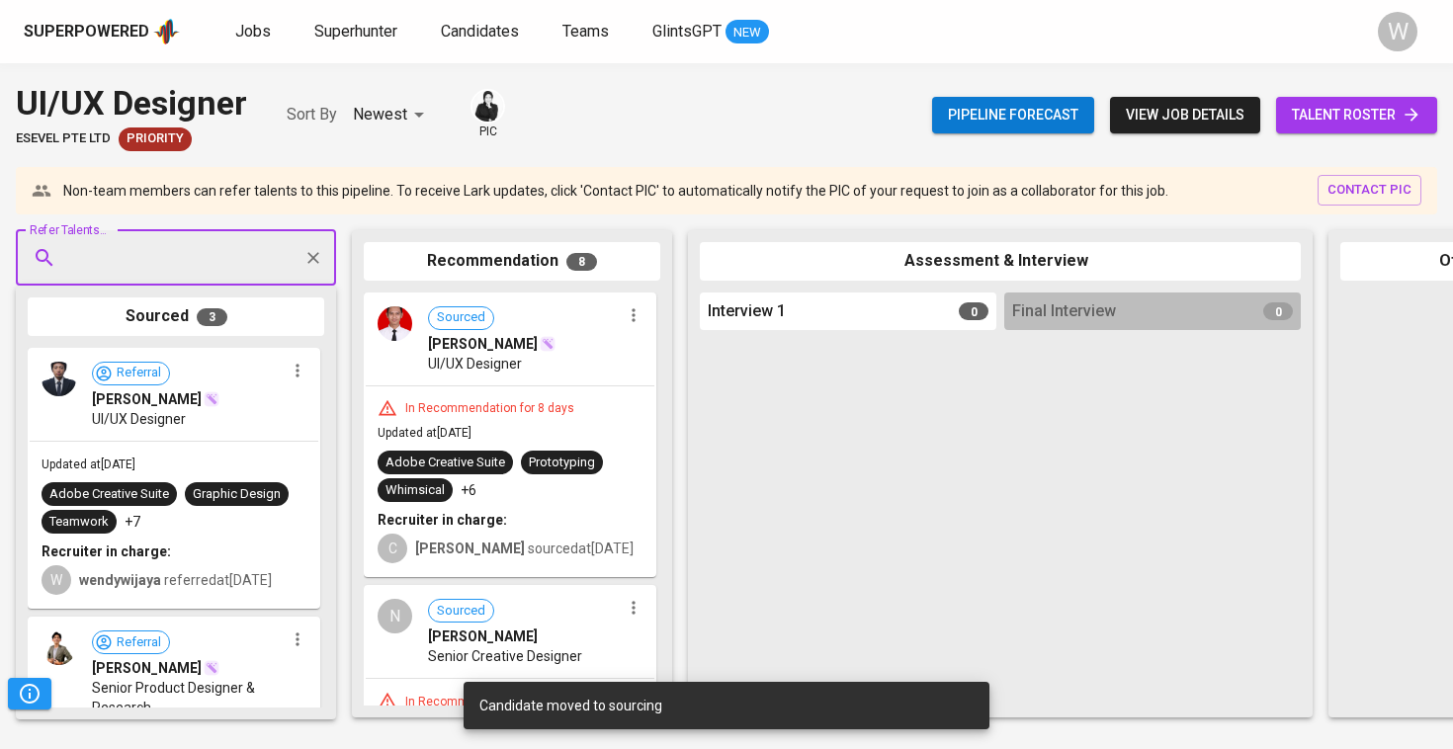
click at [1277, 114] on link "talent roster" at bounding box center [1356, 115] width 161 height 37
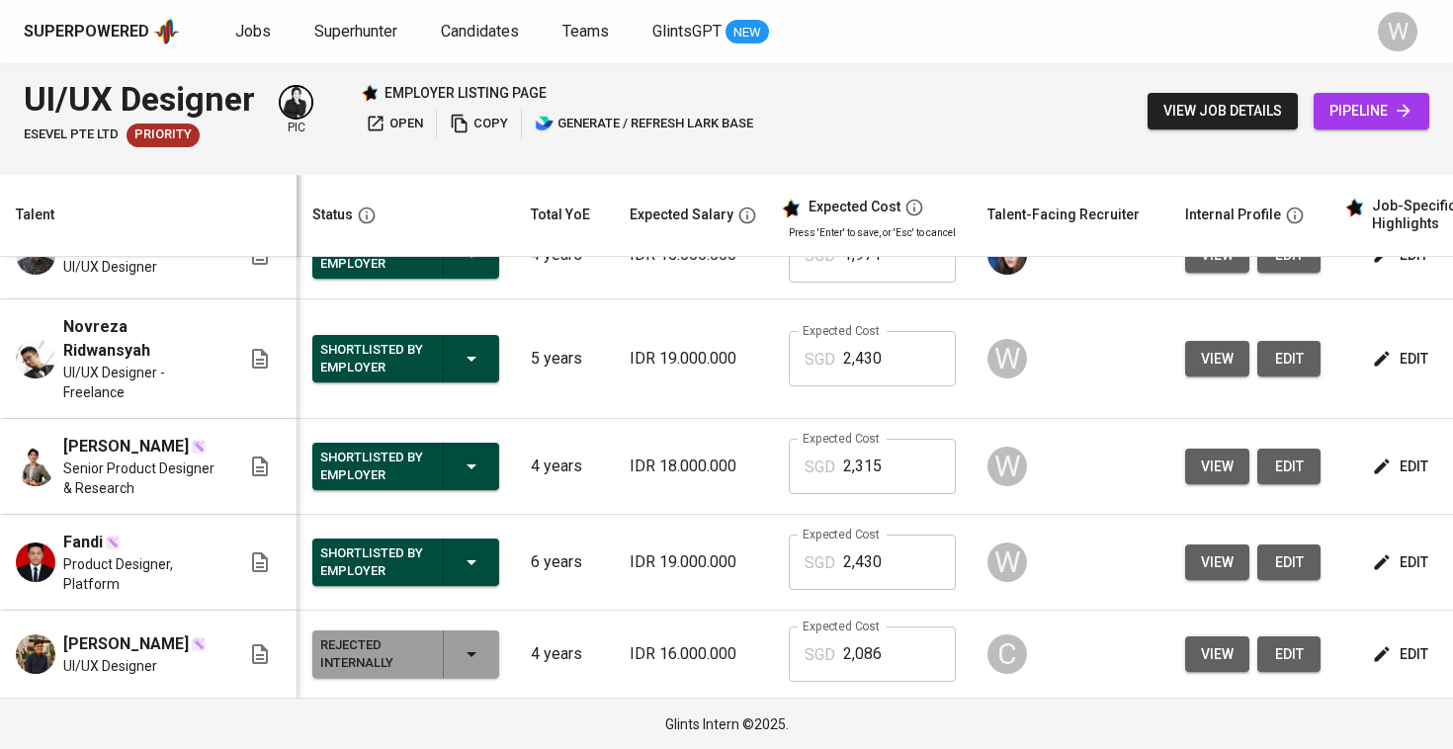
click at [1218, 348] on span "view" at bounding box center [1217, 359] width 33 height 25
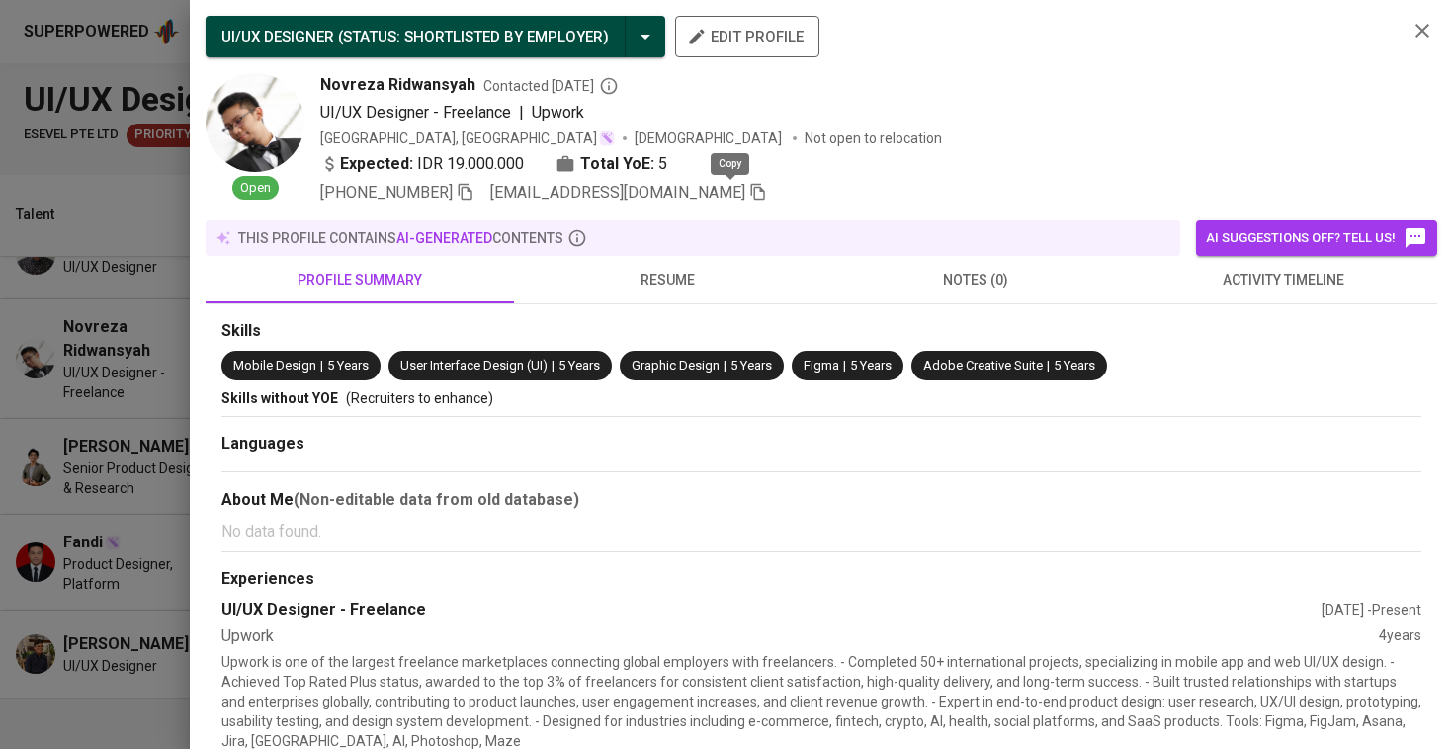
click at [749, 192] on icon "button" at bounding box center [758, 192] width 18 height 18
click at [254, 357] on span "Mobile Design" at bounding box center [274, 366] width 83 height 19
click at [183, 381] on div at bounding box center [726, 374] width 1453 height 749
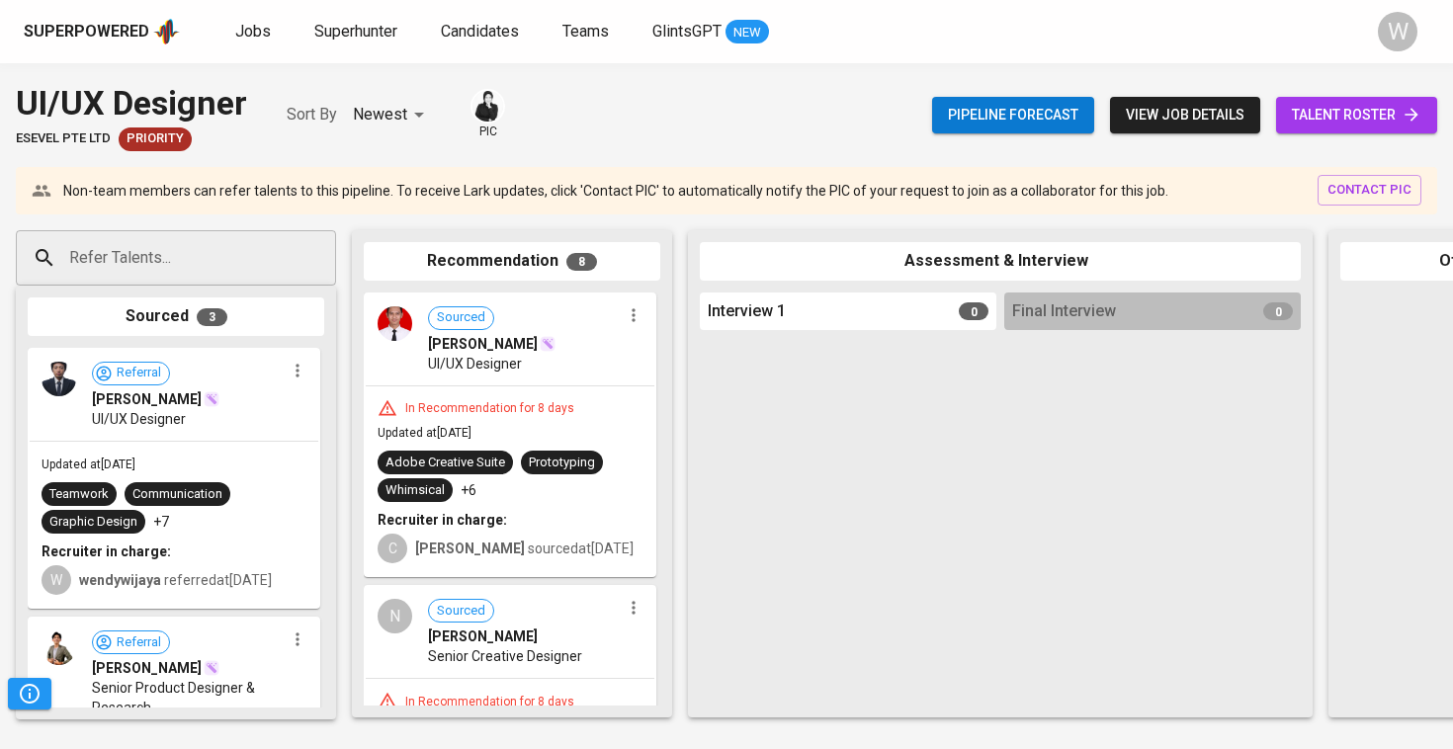
click at [207, 281] on div "Refer Talents..." at bounding box center [176, 257] width 320 height 55
paste input "[EMAIL_ADDRESS][DOMAIN_NAME]"
type input "[EMAIL_ADDRESS][DOMAIN_NAME]"
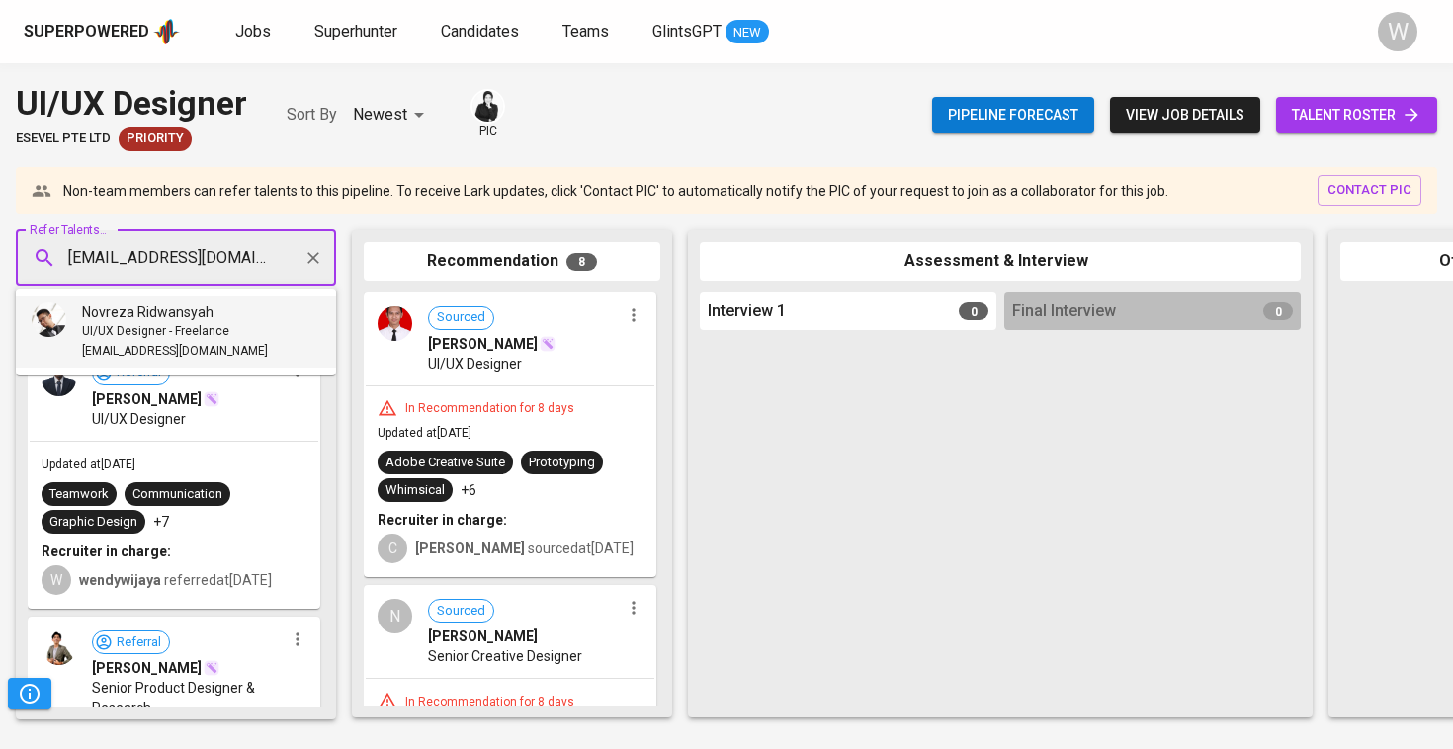
click at [194, 314] on span "Novreza Ridwansyah" at bounding box center [147, 312] width 131 height 20
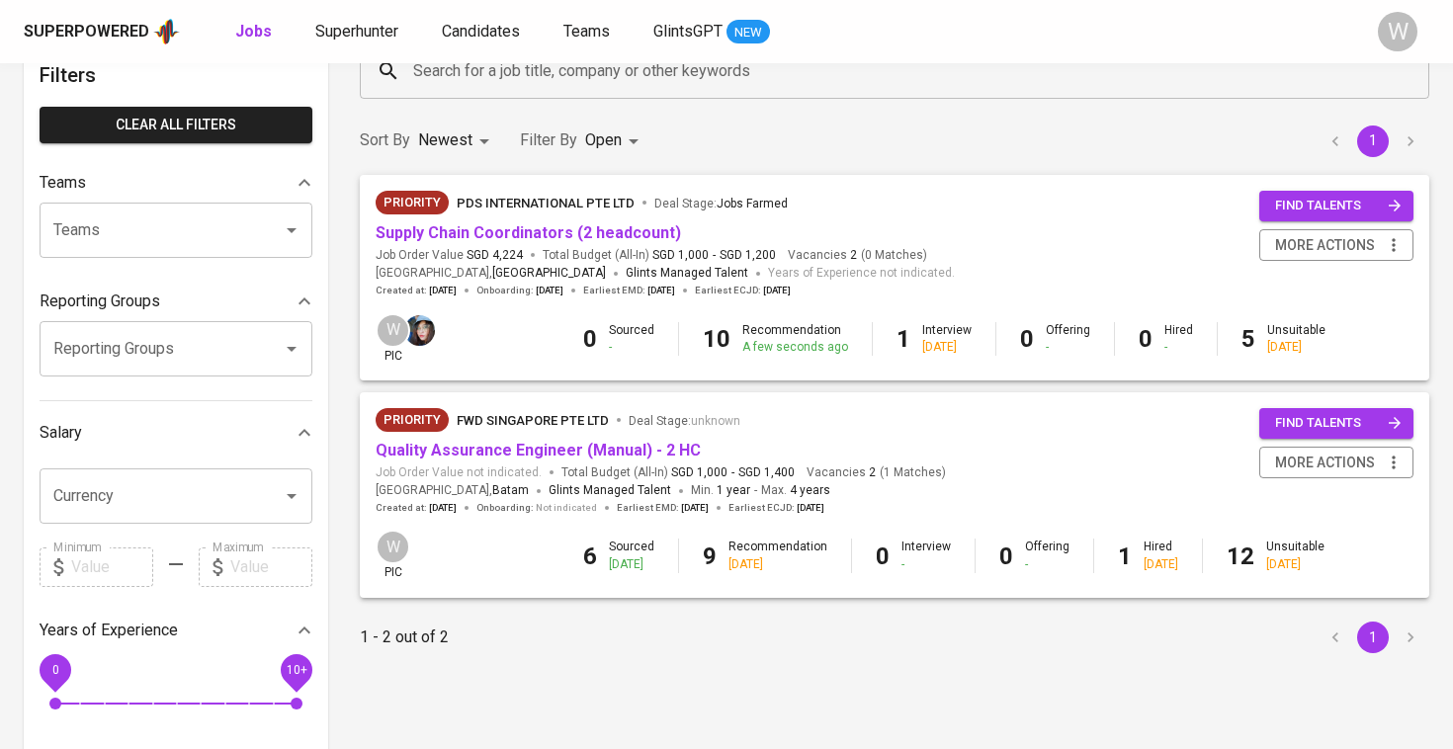
scroll to position [117, 0]
click at [564, 443] on link "Quality Assurance Engineer (Manual) - 2 HC" at bounding box center [538, 449] width 325 height 19
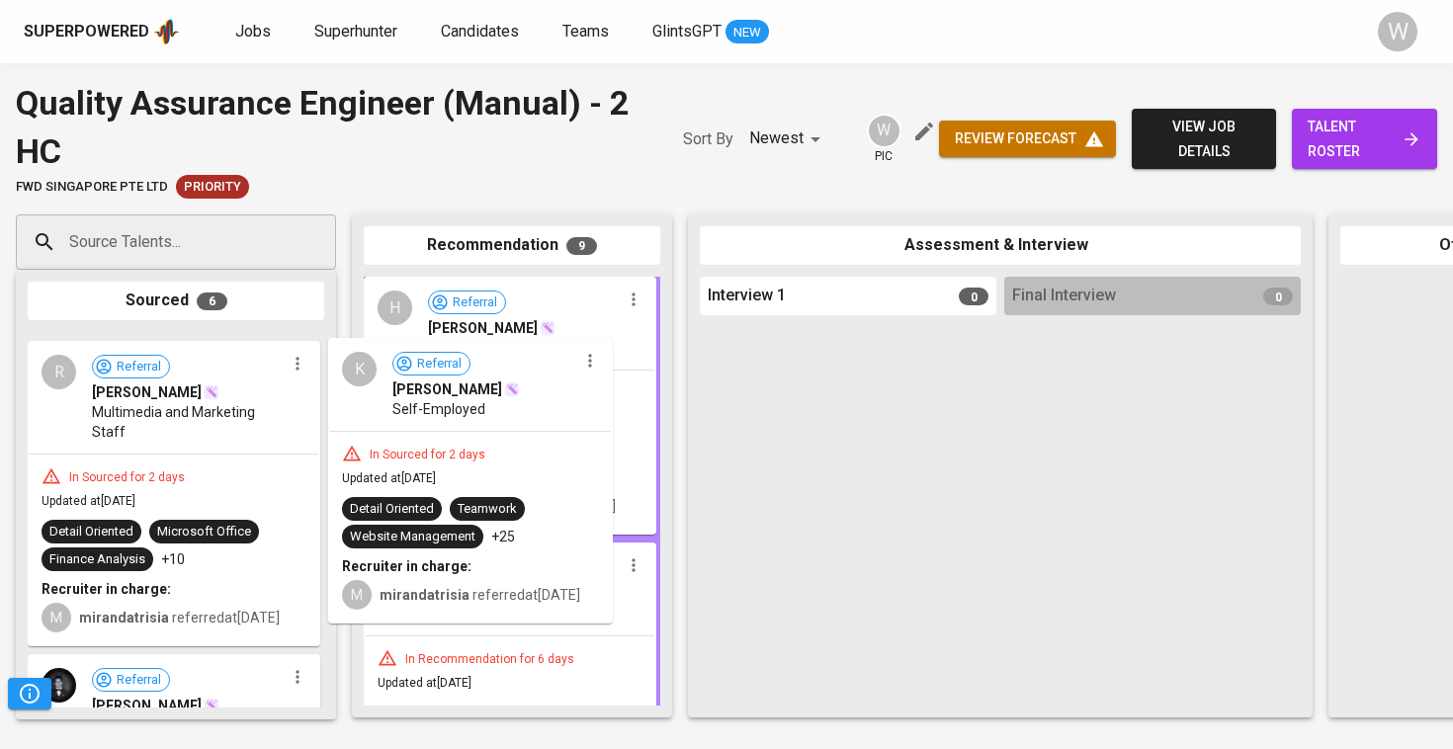
drag, startPoint x: 189, startPoint y: 422, endPoint x: 500, endPoint y: 430, distance: 311.4
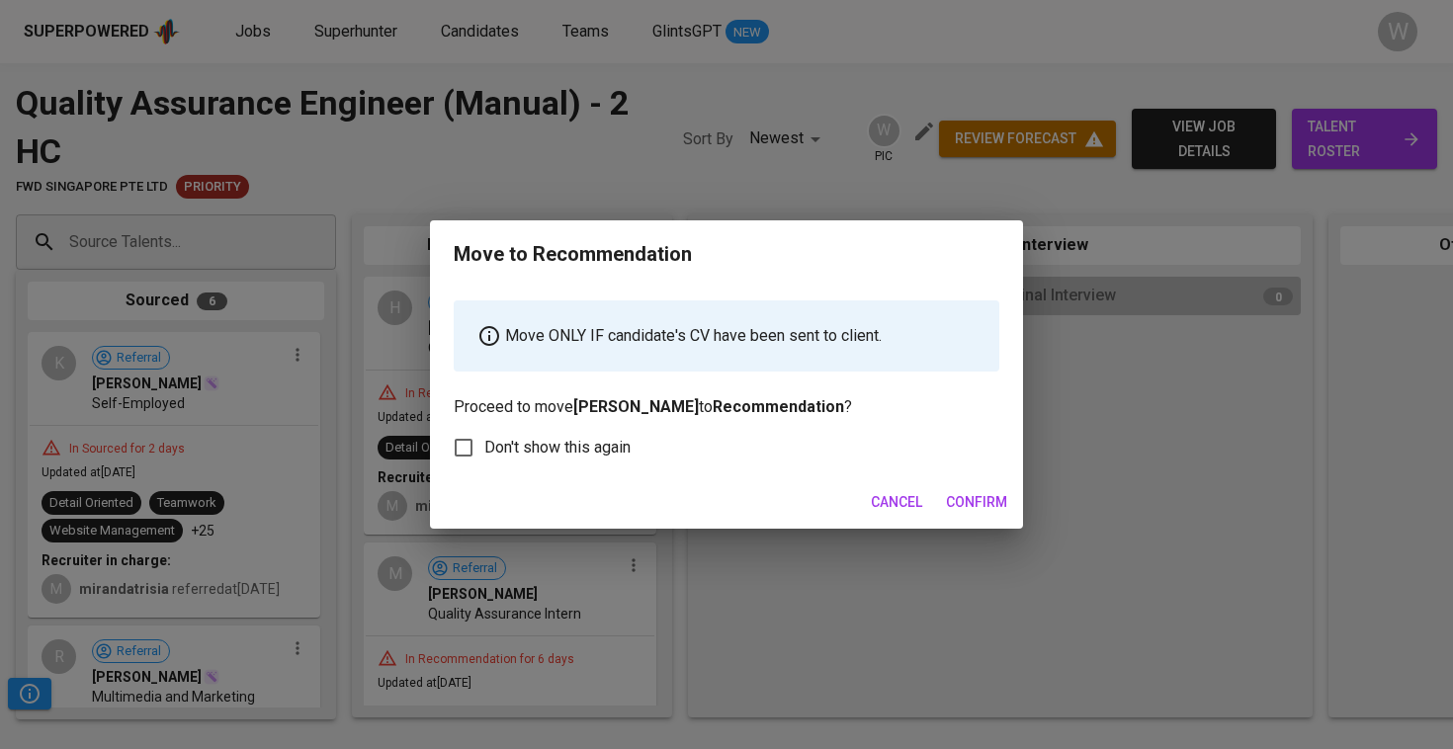
click at [1000, 495] on span "Confirm" at bounding box center [976, 502] width 61 height 25
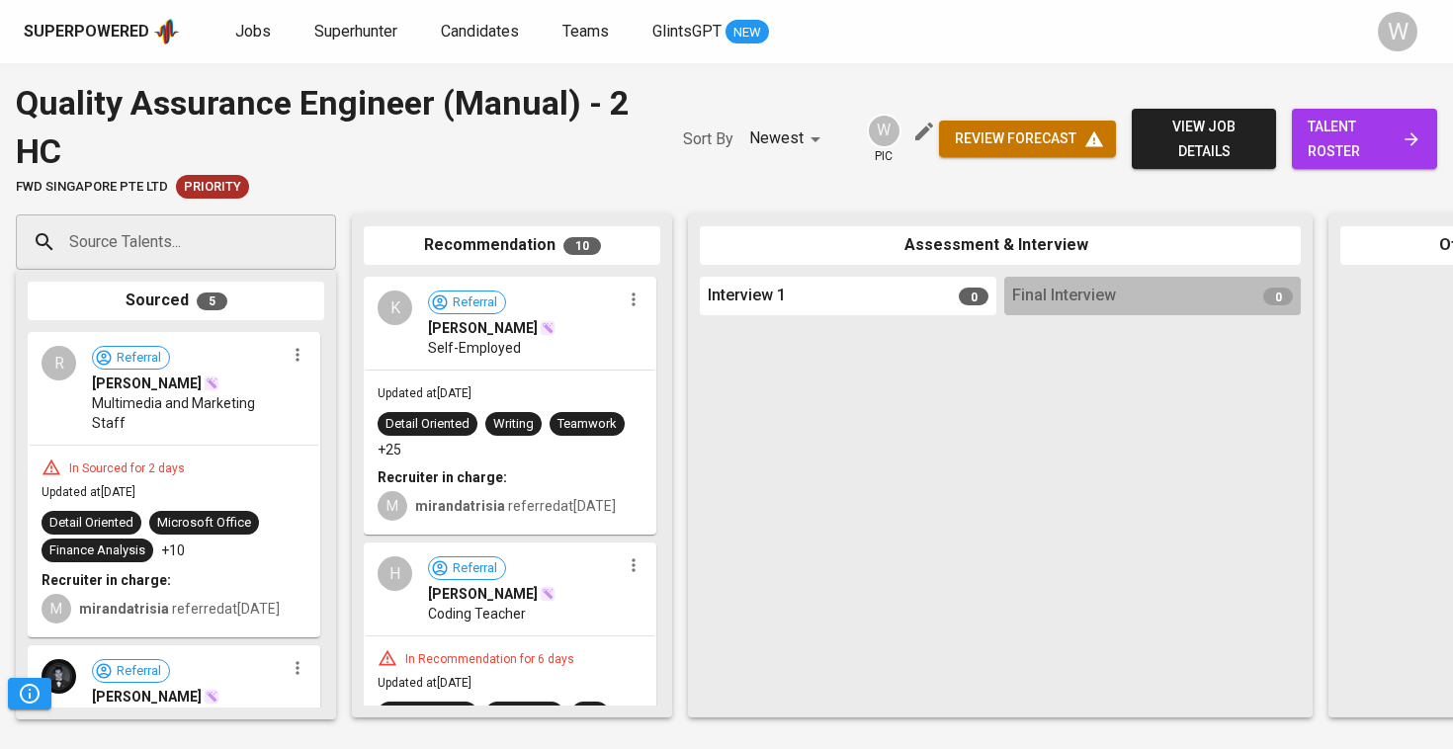
drag, startPoint x: 235, startPoint y: 490, endPoint x: 473, endPoint y: 508, distance: 238.8
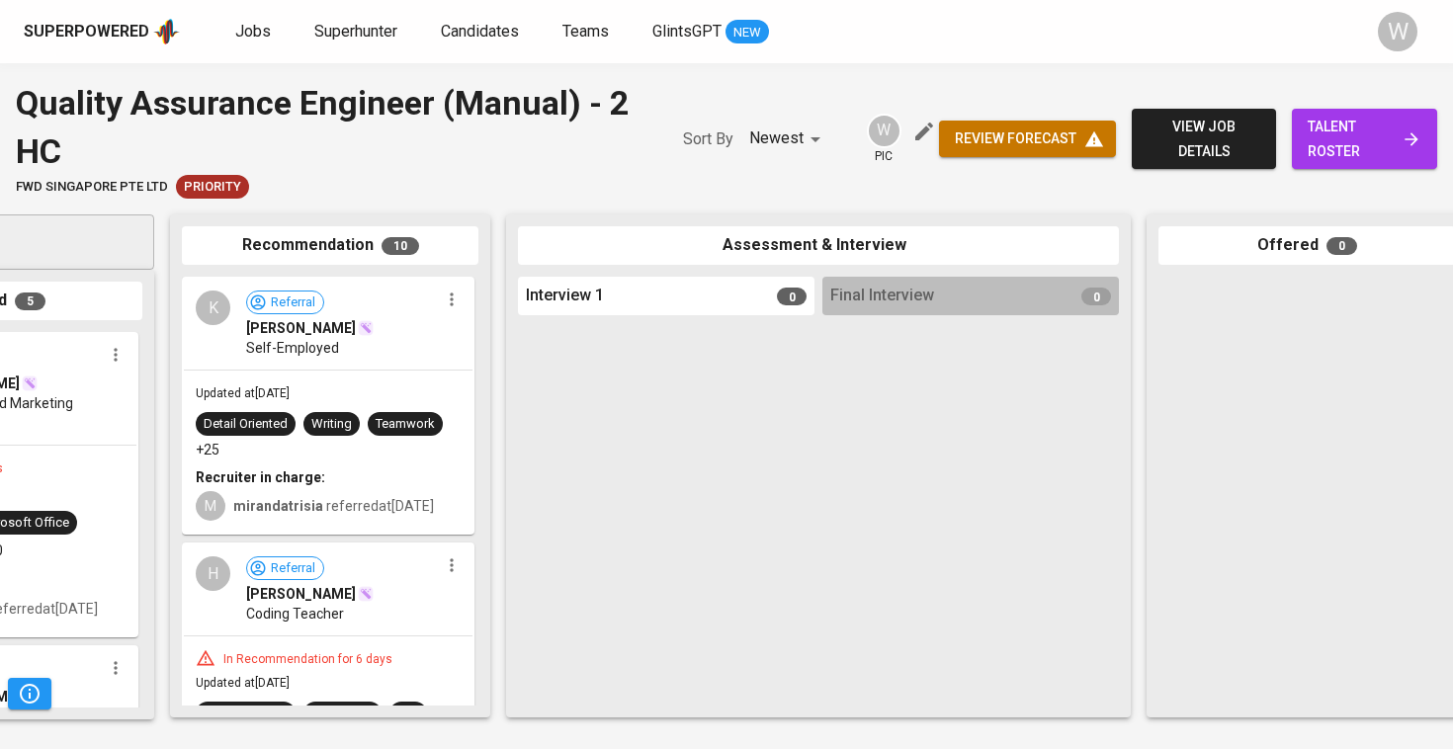
drag, startPoint x: 356, startPoint y: 518, endPoint x: 158, endPoint y: 455, distance: 207.5
click at [170, 457] on div "Recommendation 10 K Referral Kevin Nauval Self-Employed Updated at Aug 24, 2025…" at bounding box center [330, 465] width 320 height 503
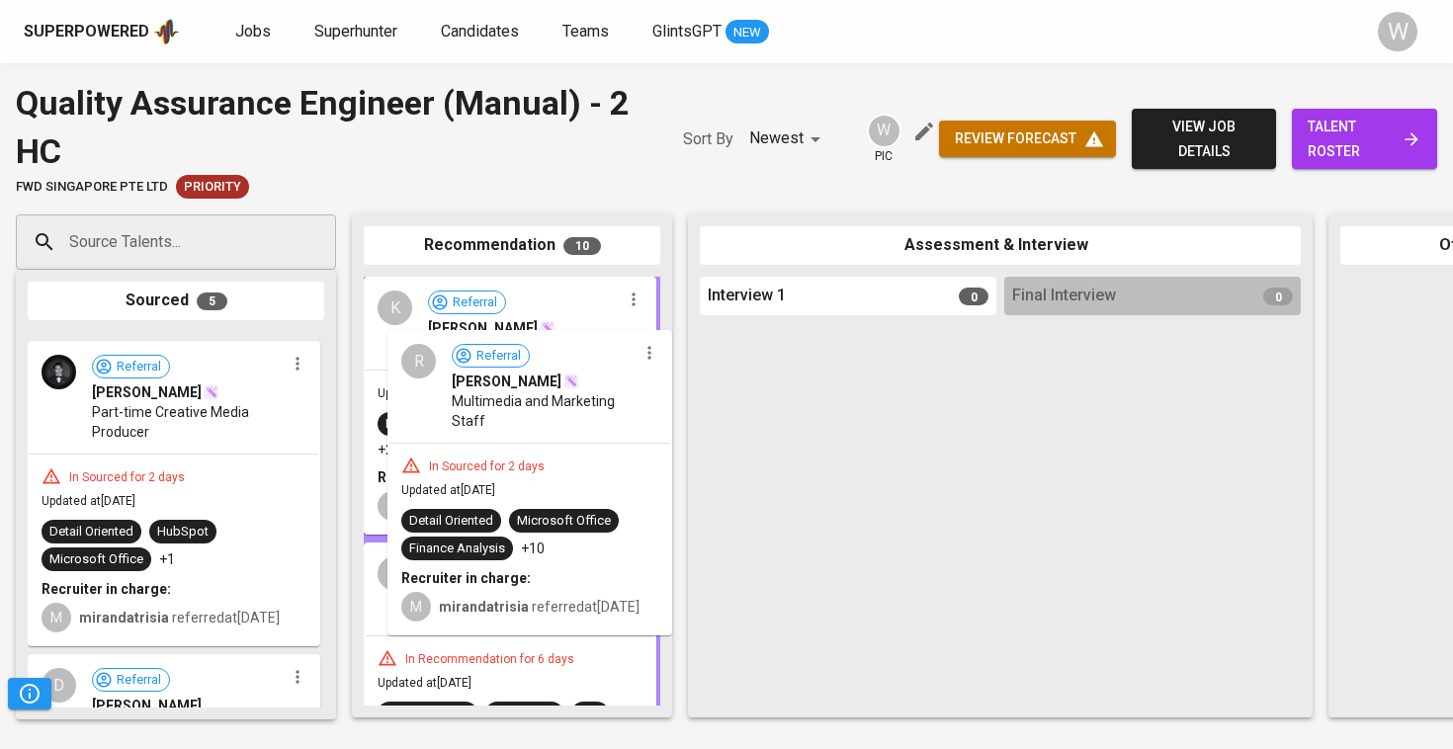
drag, startPoint x: 33, startPoint y: 419, endPoint x: 395, endPoint y: 416, distance: 362.7
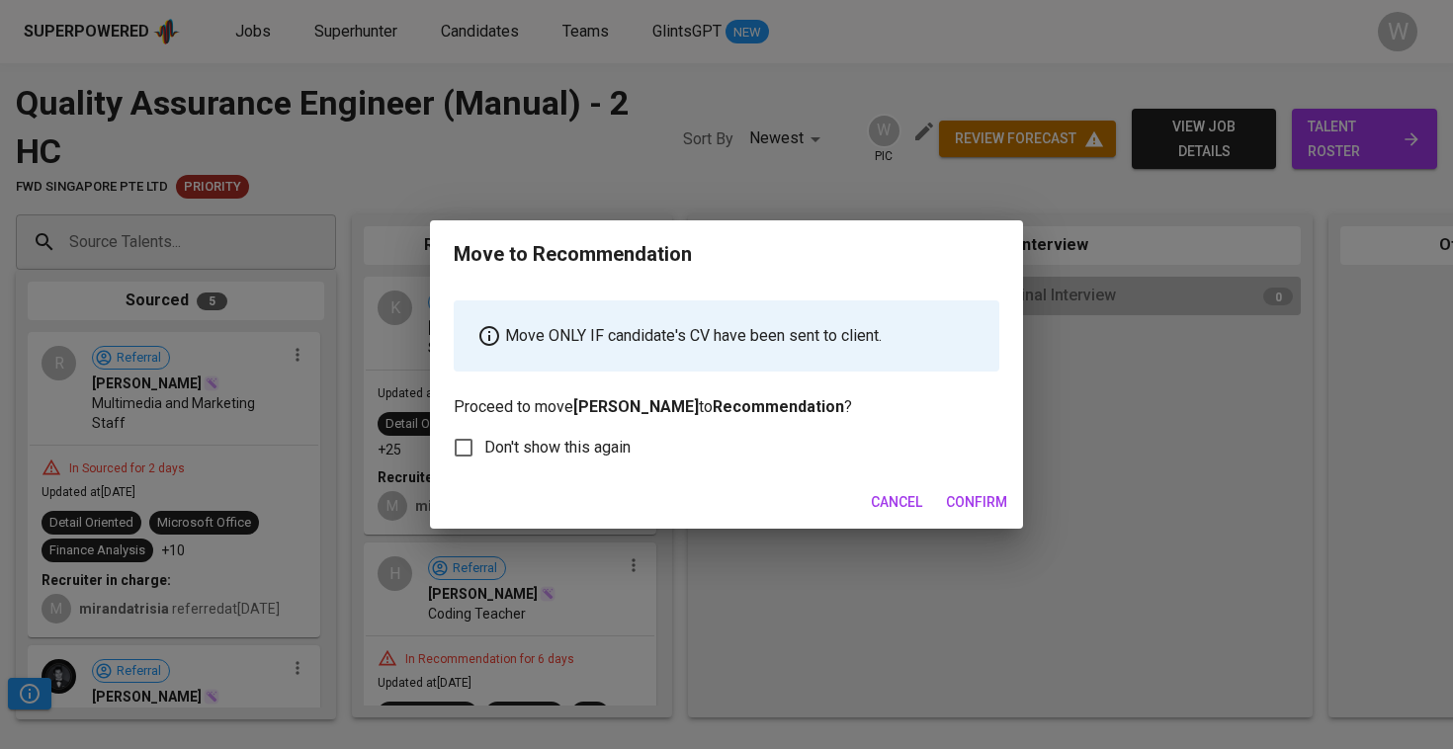
click at [957, 495] on span "Confirm" at bounding box center [976, 502] width 61 height 25
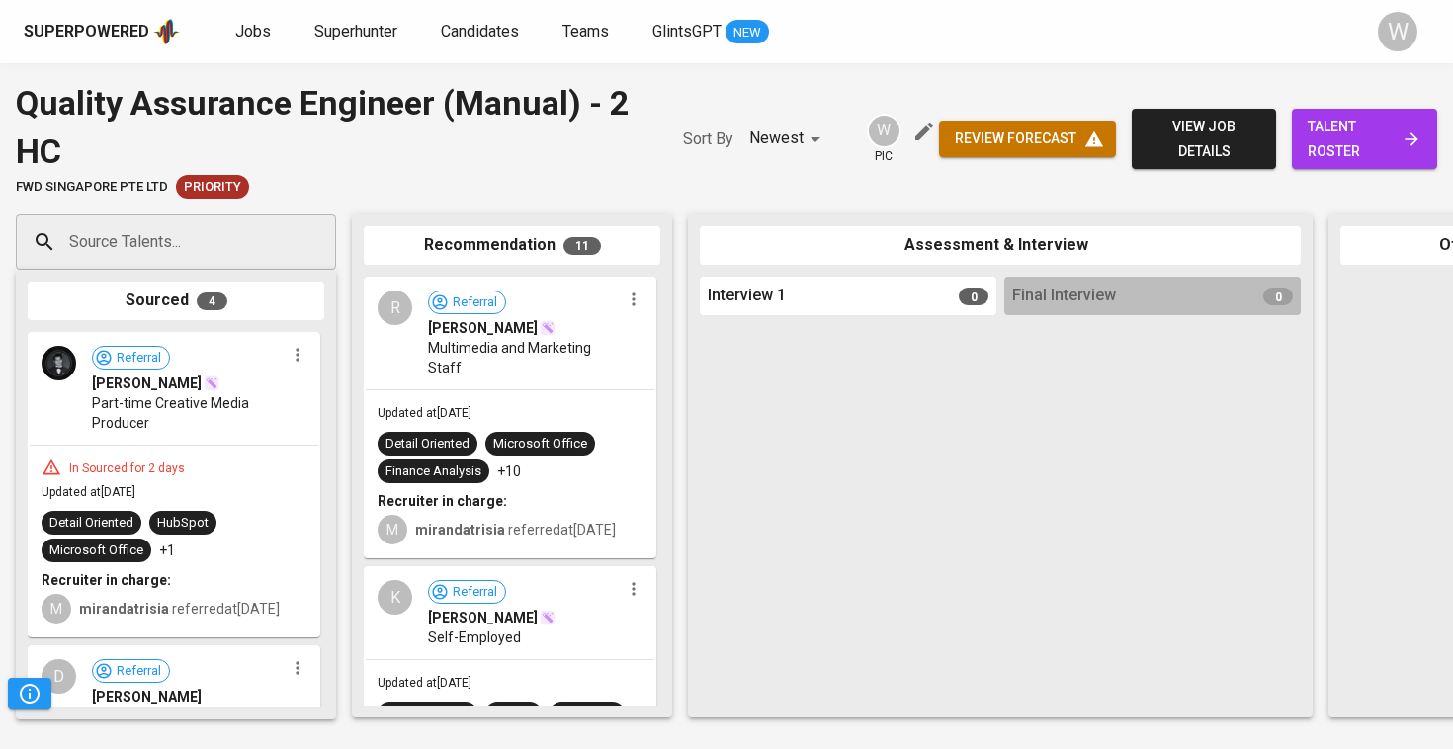
drag, startPoint x: 167, startPoint y: 429, endPoint x: 386, endPoint y: 447, distance: 220.1
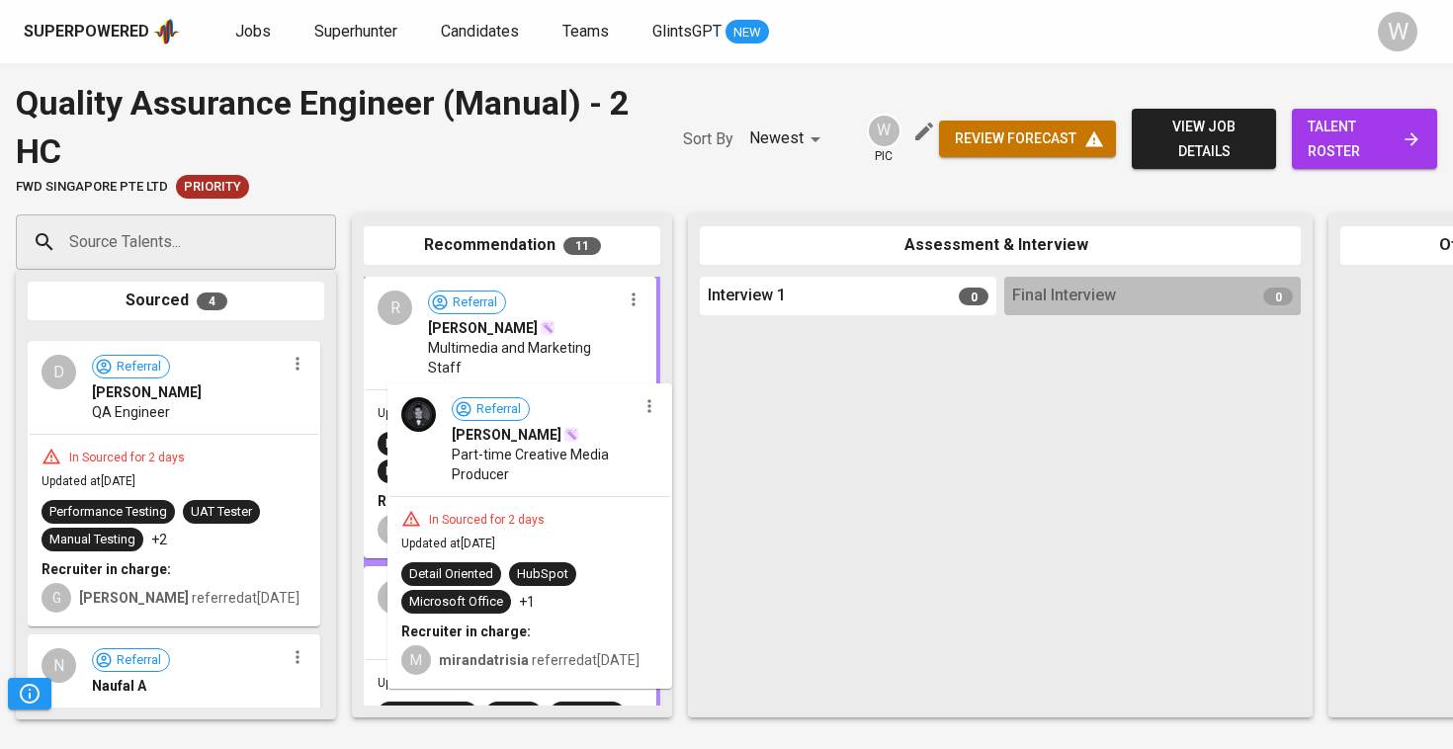
drag, startPoint x: 48, startPoint y: 385, endPoint x: 420, endPoint y: 439, distance: 375.4
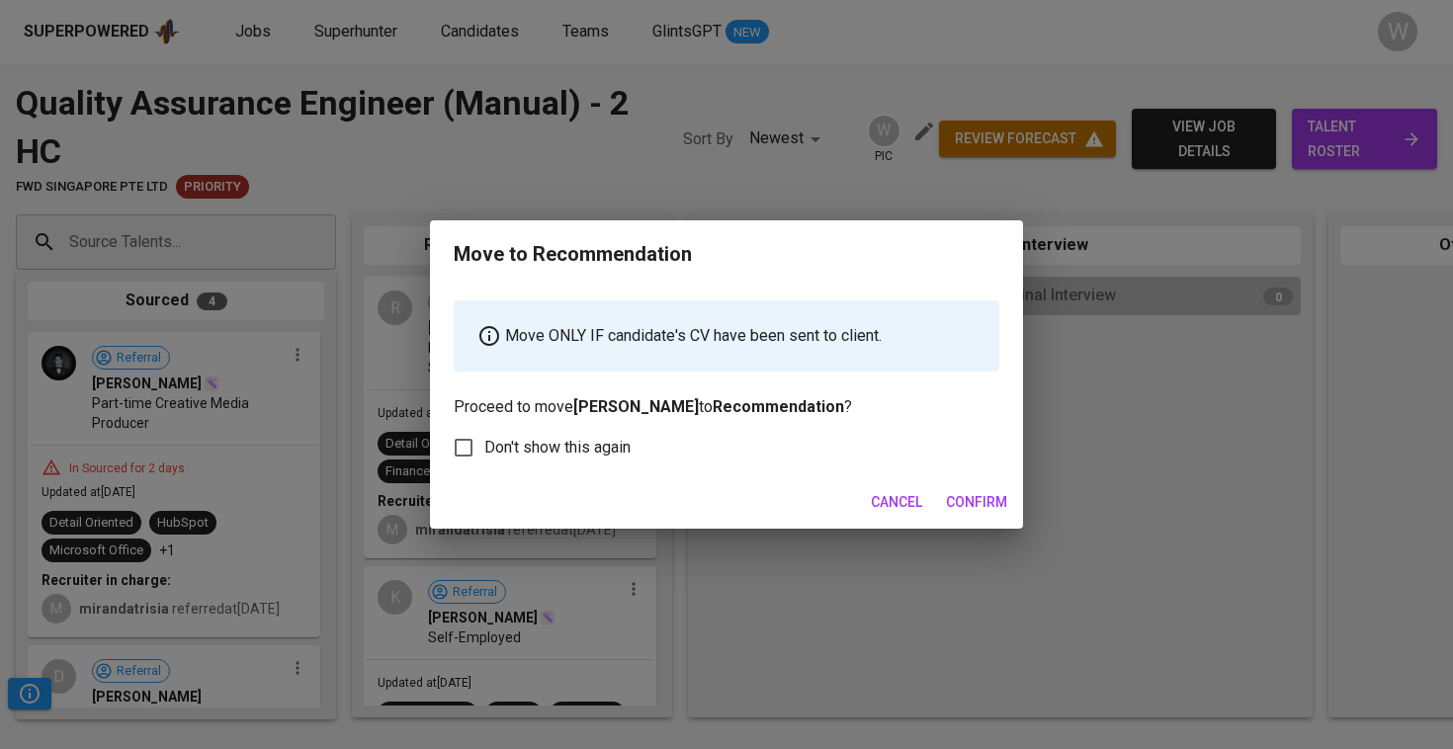
click at [959, 504] on span "Confirm" at bounding box center [976, 502] width 61 height 25
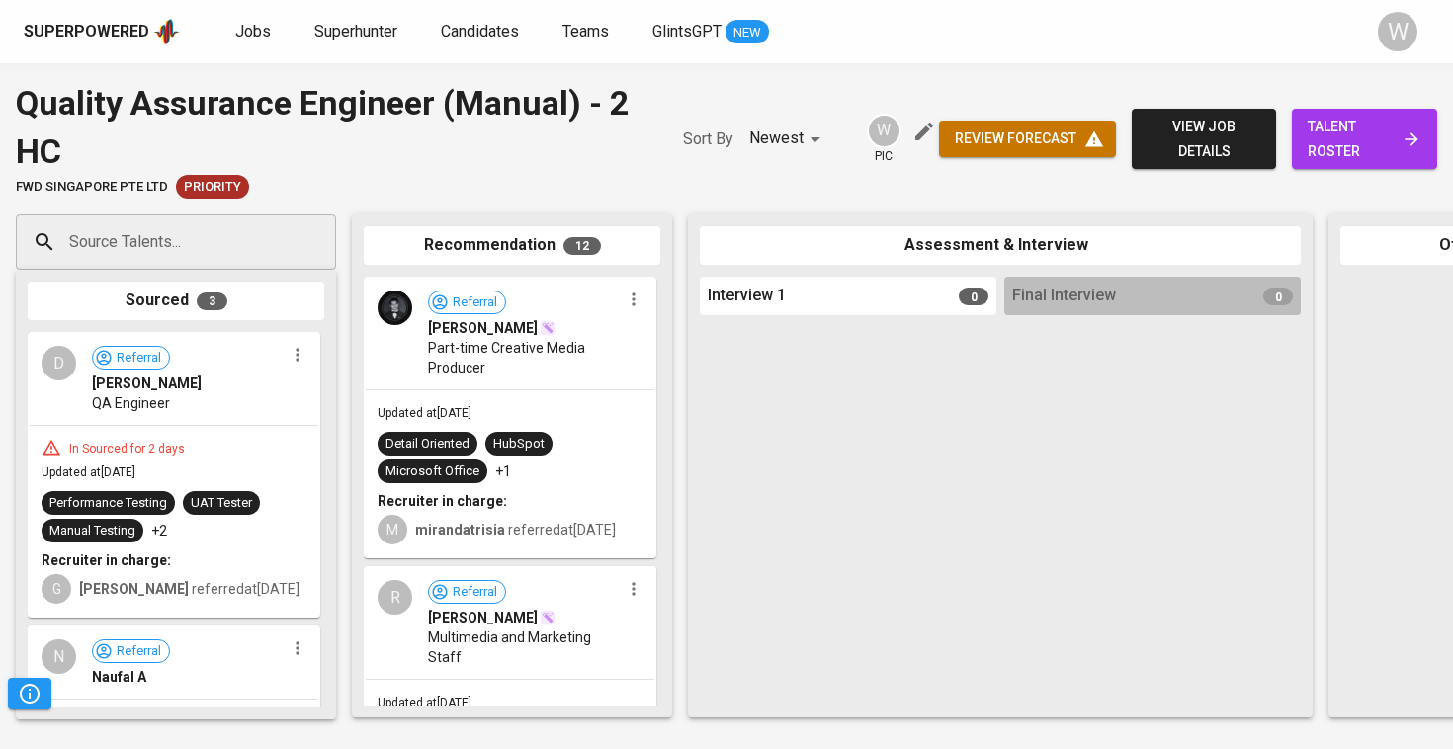
drag, startPoint x: 214, startPoint y: 426, endPoint x: 517, endPoint y: 434, distance: 302.5
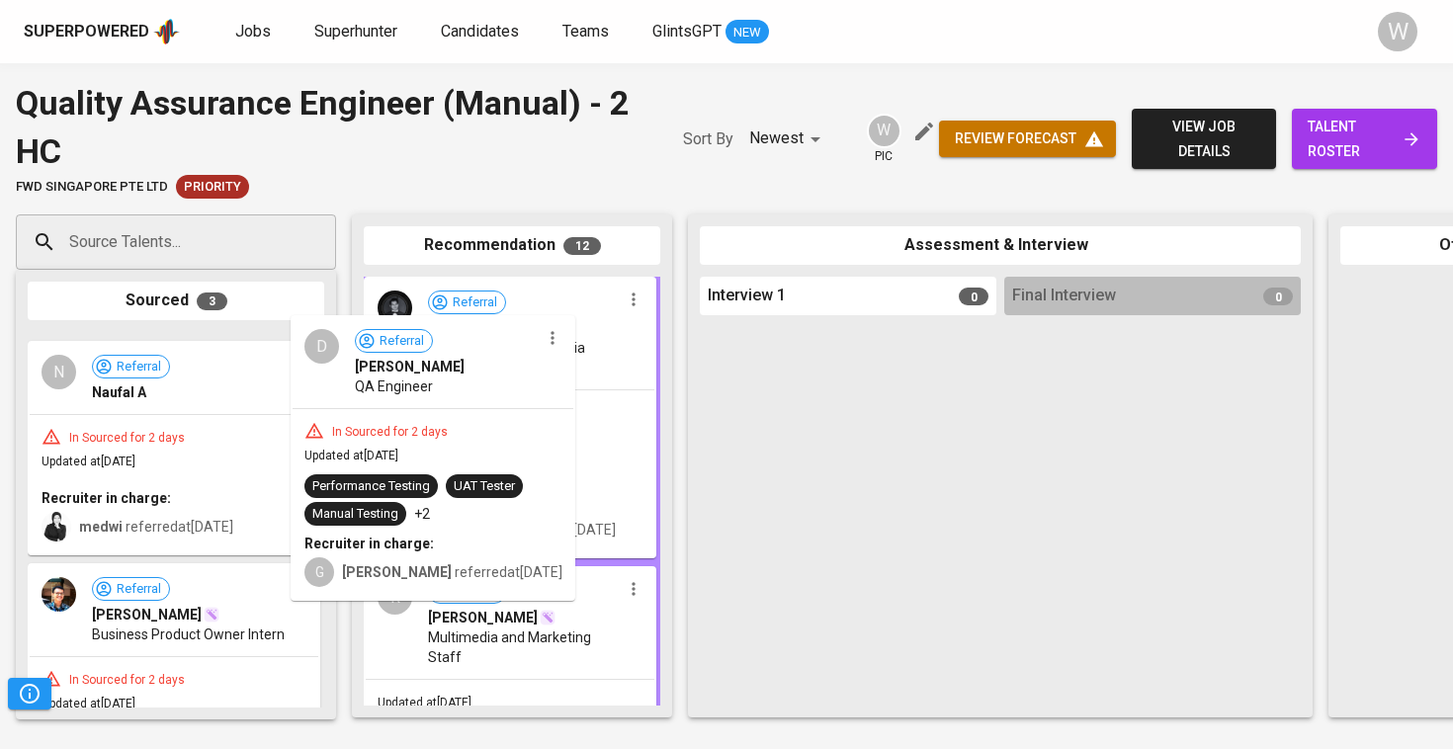
drag, startPoint x: 131, startPoint y: 404, endPoint x: 409, endPoint y: 389, distance: 278.1
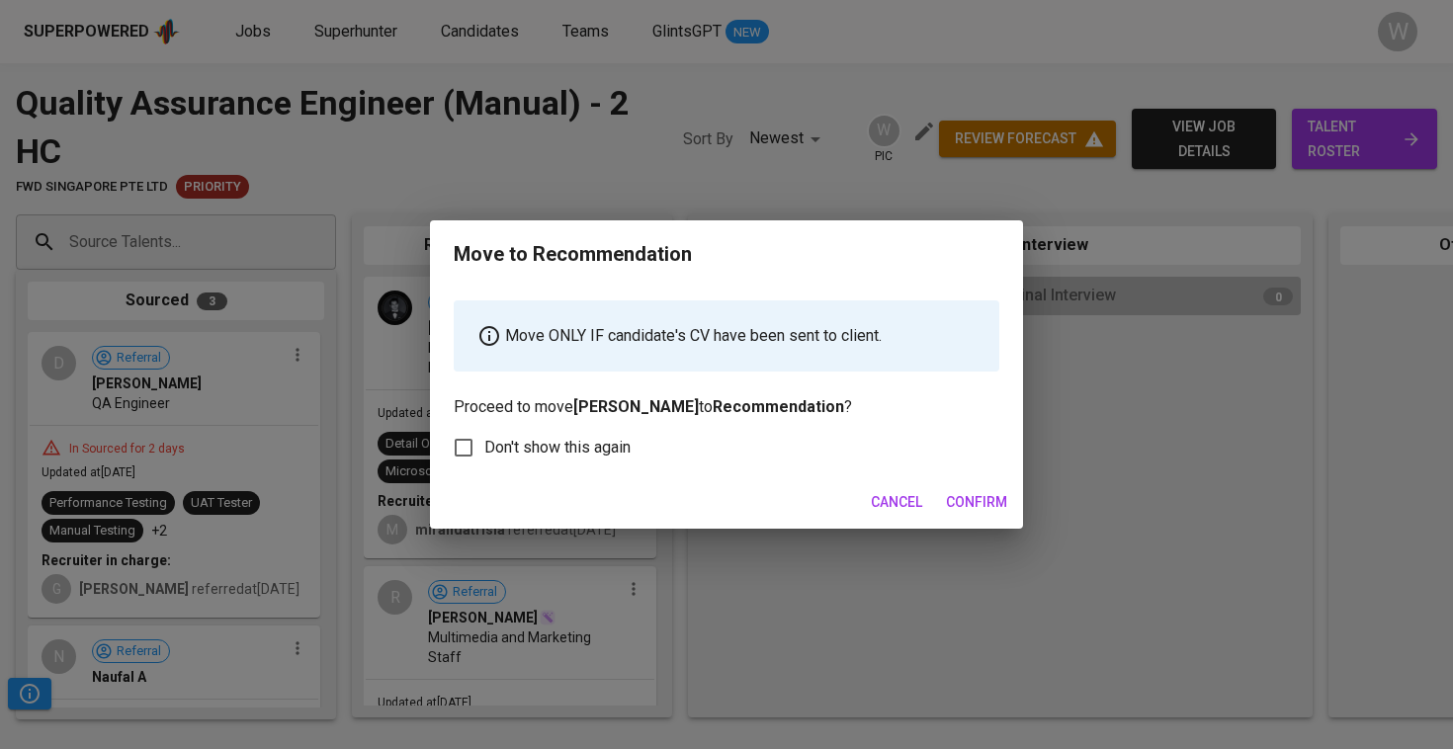
click at [995, 494] on span "Confirm" at bounding box center [976, 502] width 61 height 25
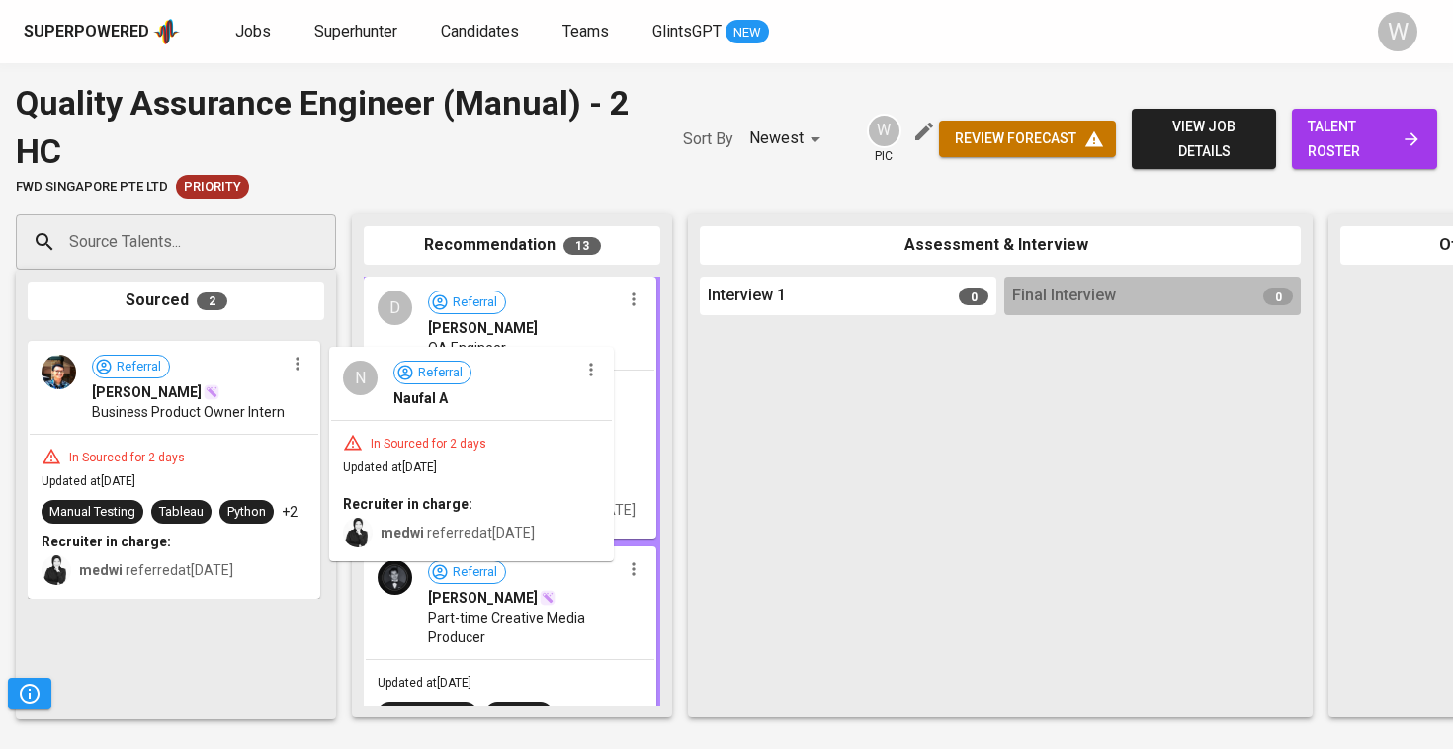
drag, startPoint x: 85, startPoint y: 404, endPoint x: 405, endPoint y: 418, distance: 320.5
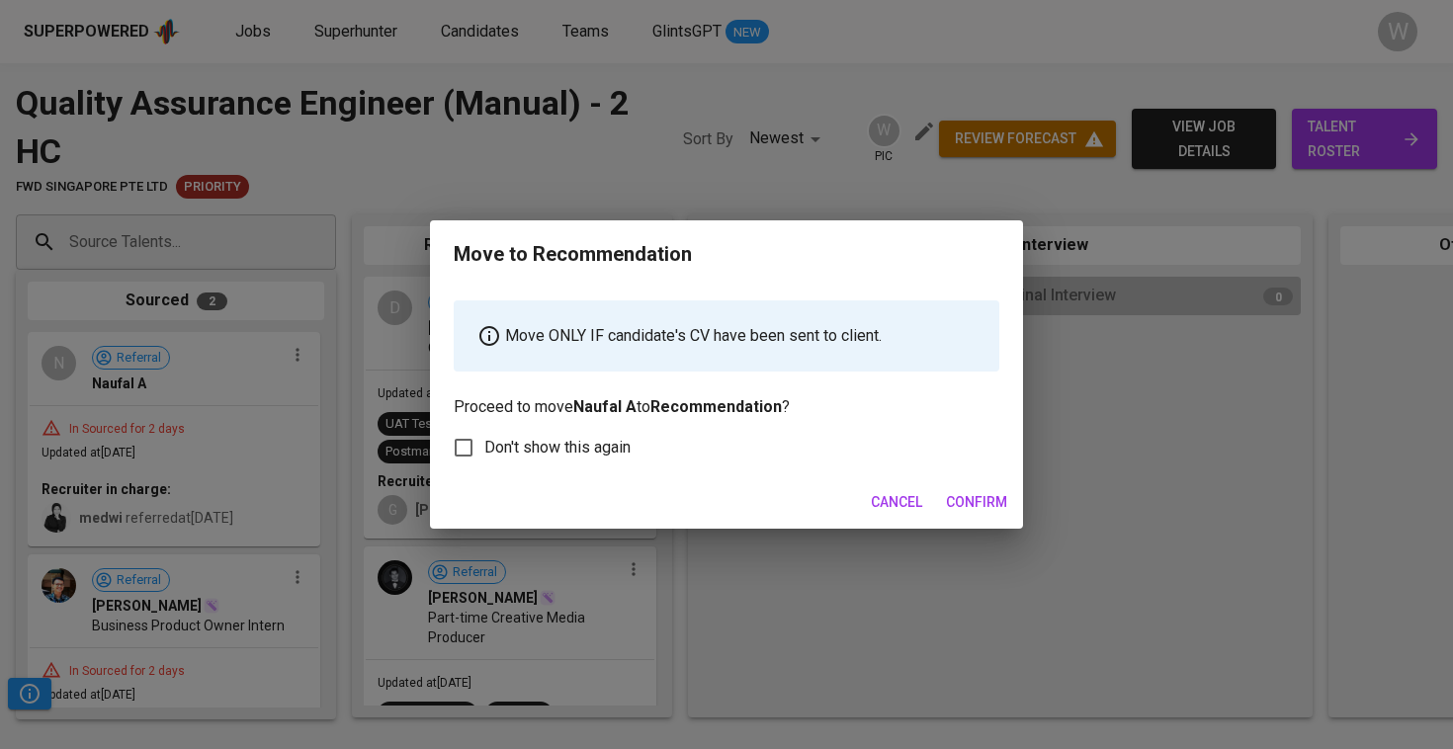
click at [960, 484] on button "Confirm" at bounding box center [976, 502] width 77 height 37
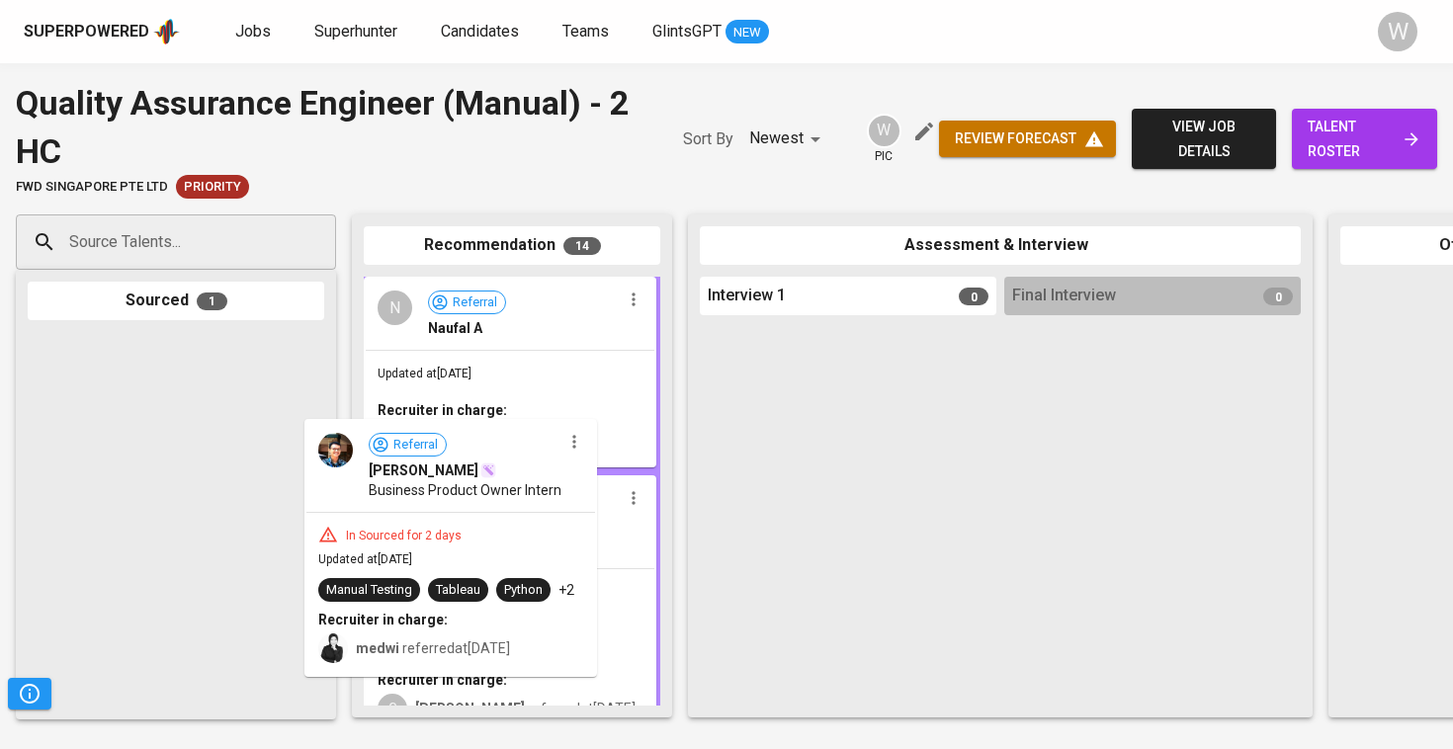
drag, startPoint x: 40, startPoint y: 405, endPoint x: 335, endPoint y: 485, distance: 306.1
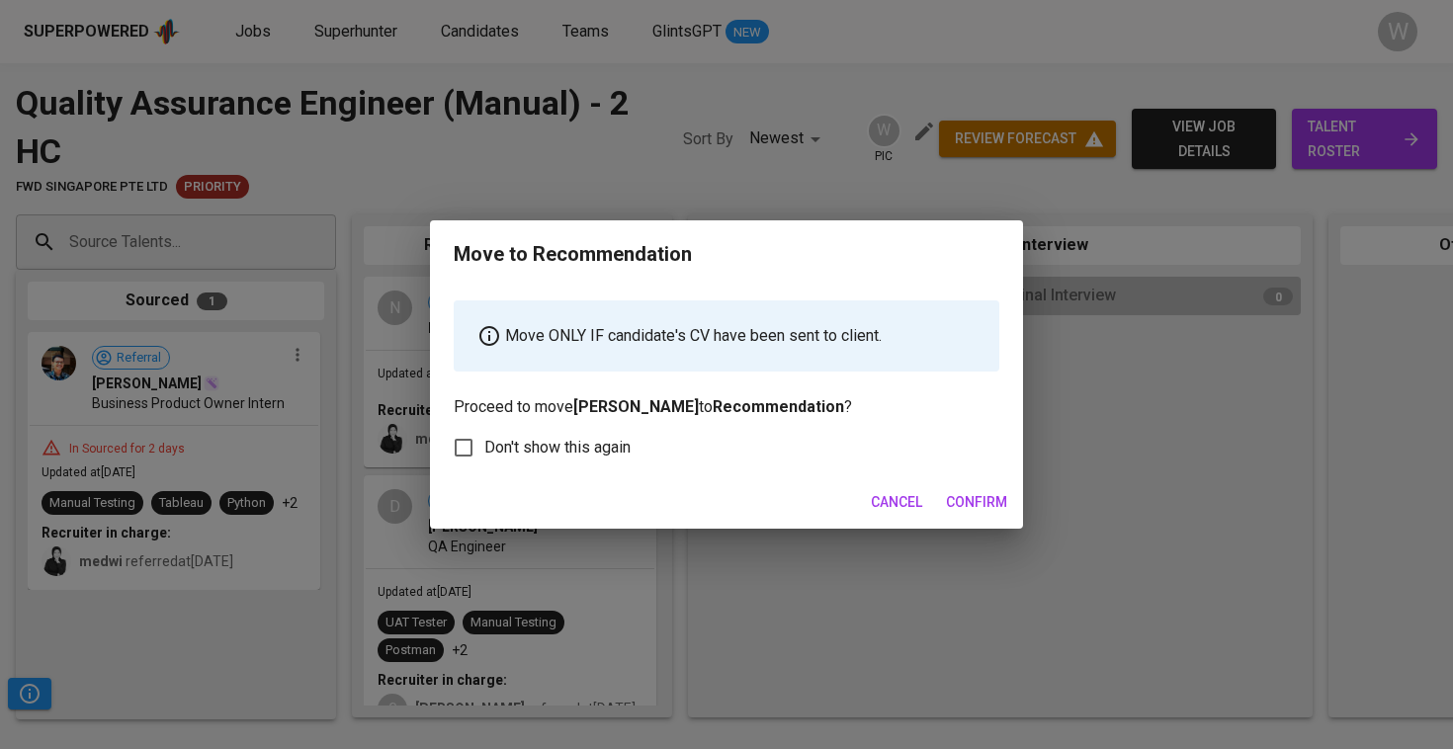
click at [959, 489] on button "Confirm" at bounding box center [976, 502] width 77 height 37
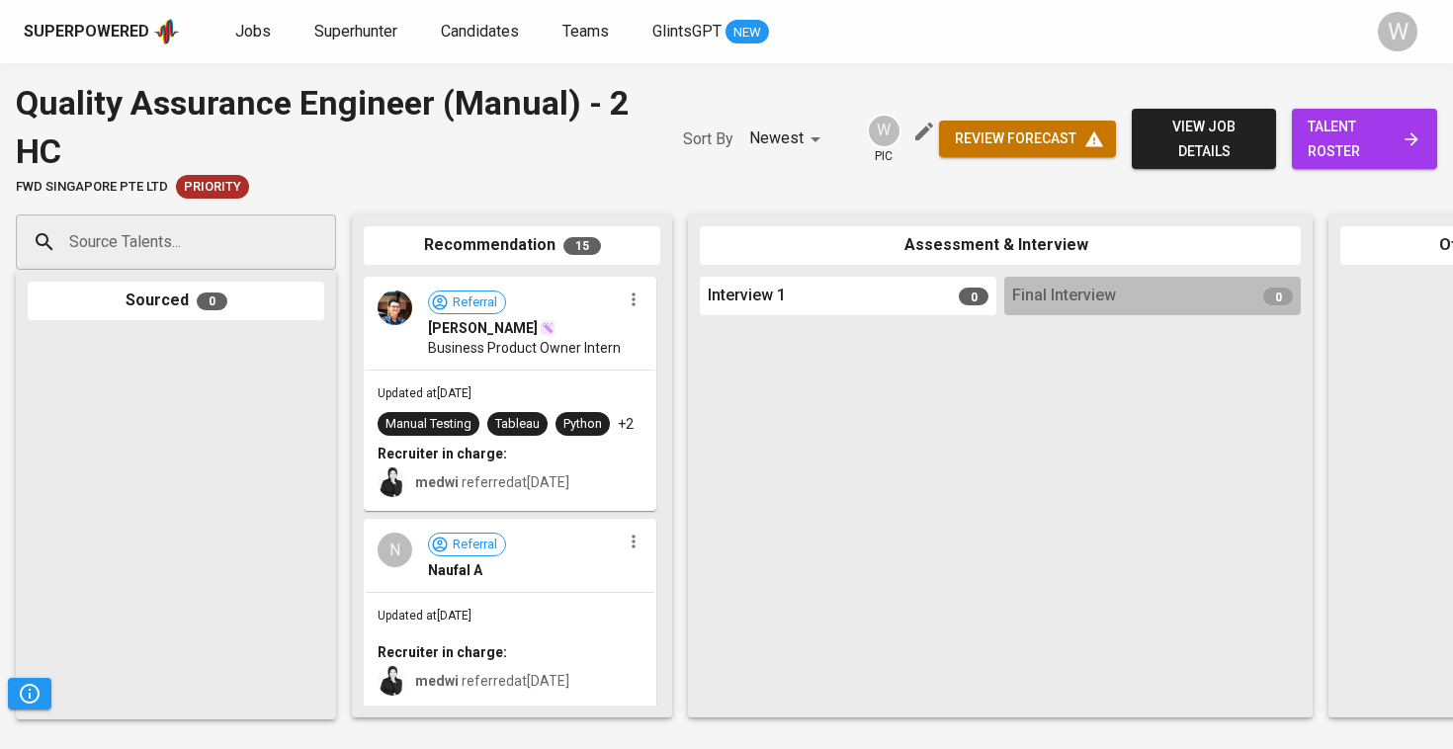
click at [545, 9] on div "Superpowered Jobs Superhunter Candidates Teams GlintsGPT NEW W" at bounding box center [726, 31] width 1453 height 63
